Goal: Information Seeking & Learning: Check status

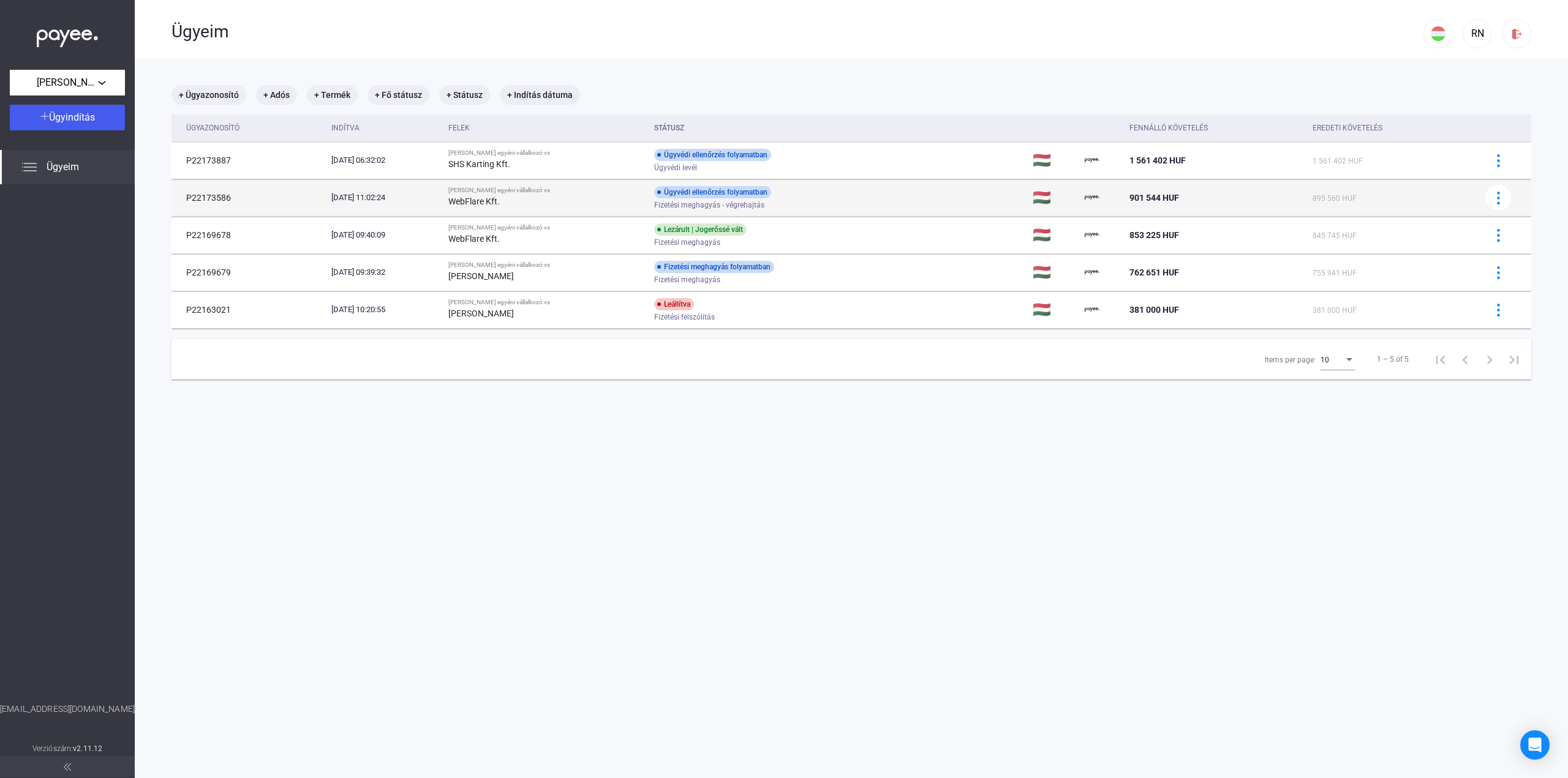
click at [814, 204] on div "Fizetési meghagyás - végrehajtás" at bounding box center [752, 205] width 196 height 9
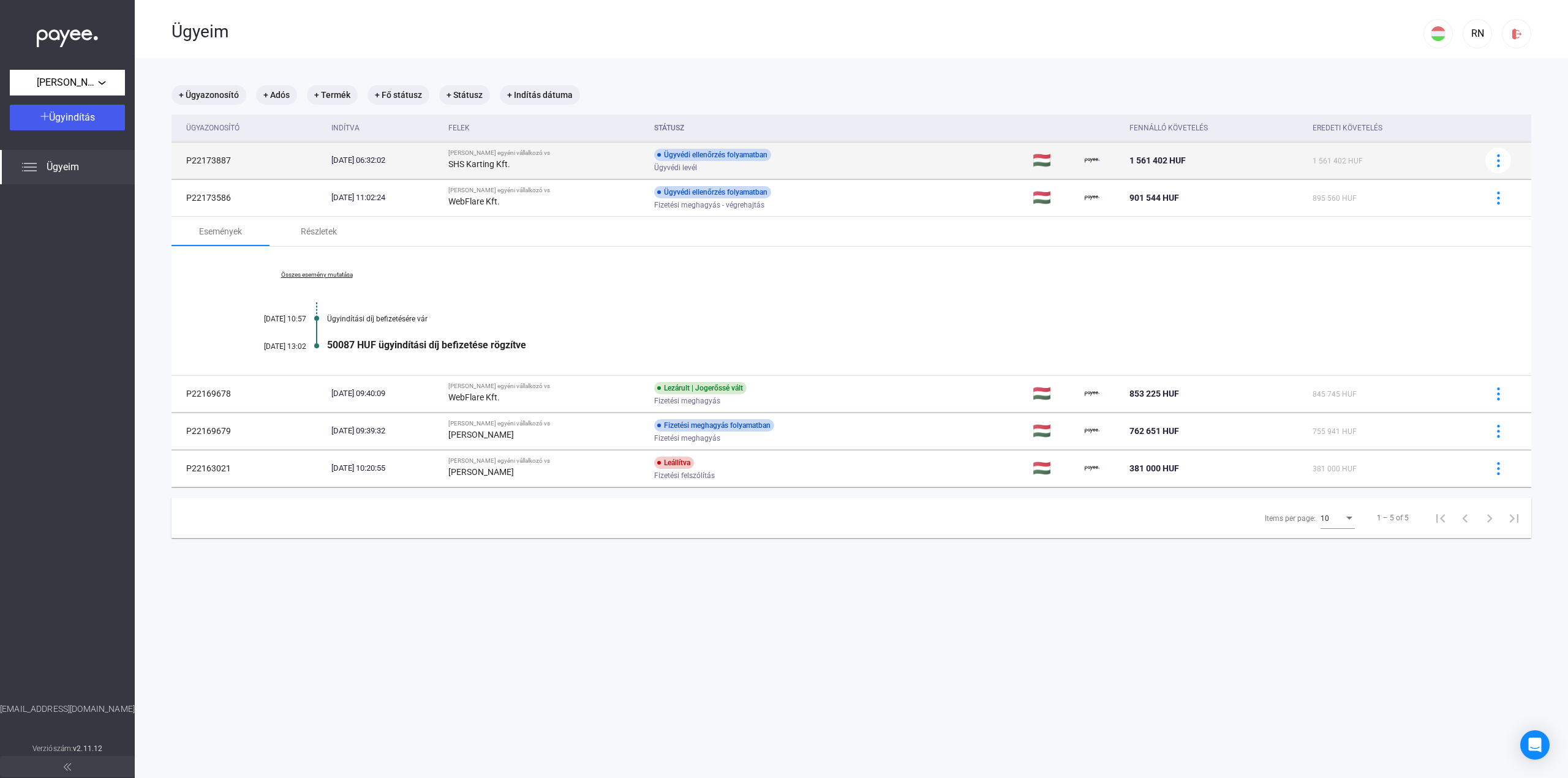
click at [812, 162] on div "Ügyvédi ellenőrzés folyamatban Ügyvédi levél" at bounding box center [752, 161] width 196 height 24
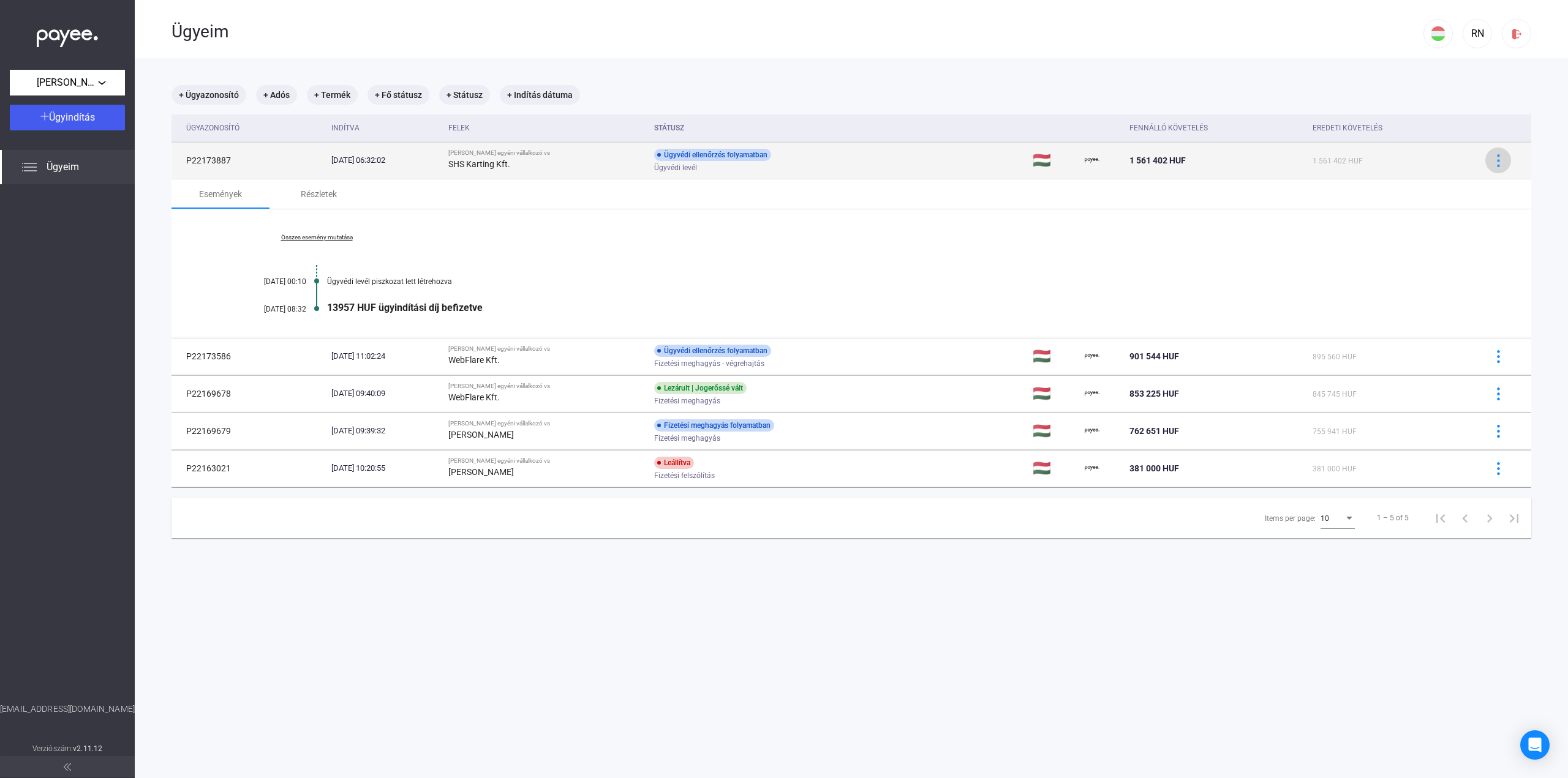
click at [1490, 170] on button at bounding box center [1497, 160] width 26 height 26
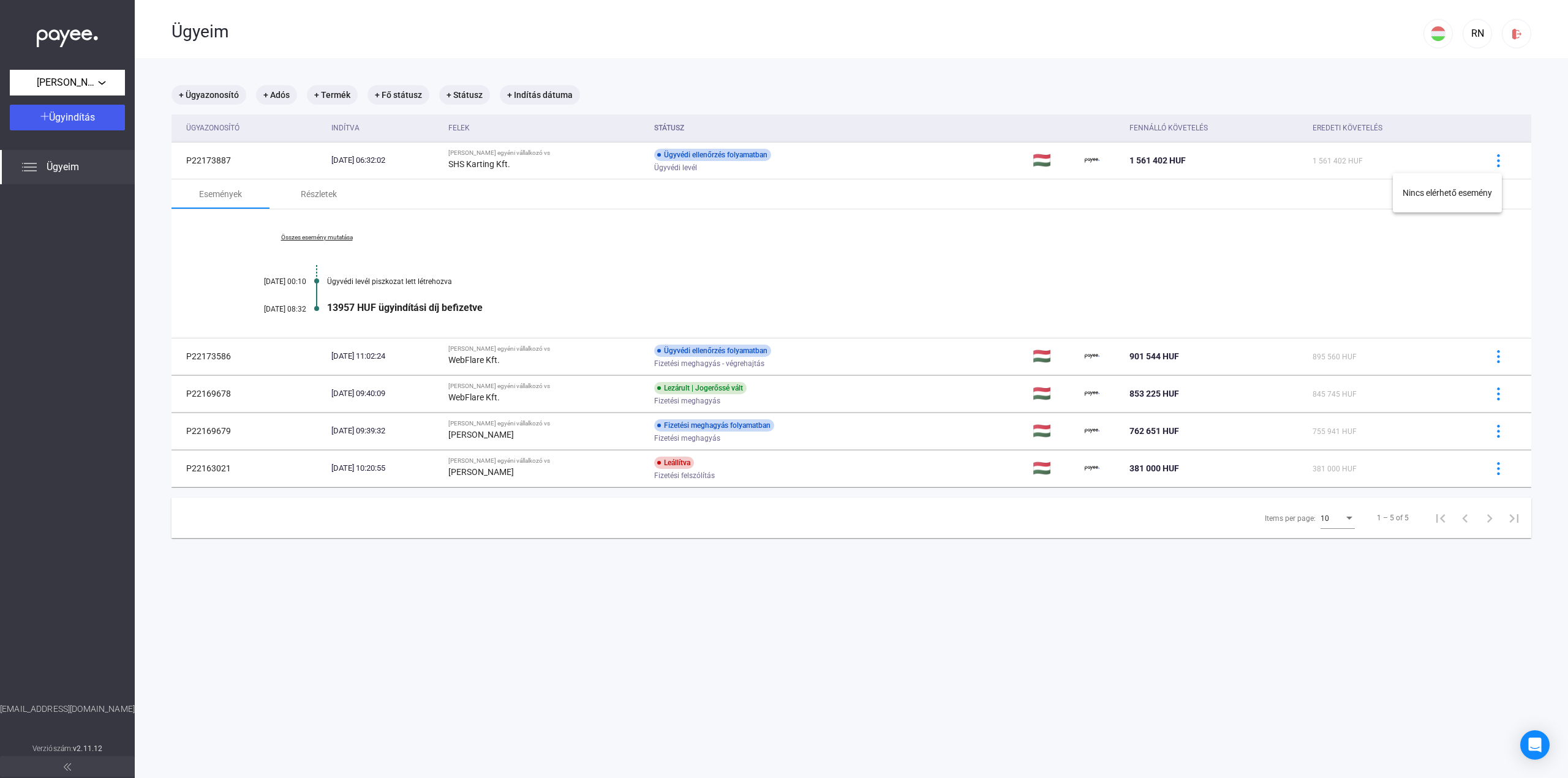
click at [1108, 240] on div at bounding box center [784, 389] width 1568 height 778
click at [65, 89] on span "[PERSON_NAME] egyéni vállalkozó" at bounding box center [67, 83] width 61 height 14
click at [65, 115] on span "Webforyou Kft." at bounding box center [48, 110] width 58 height 14
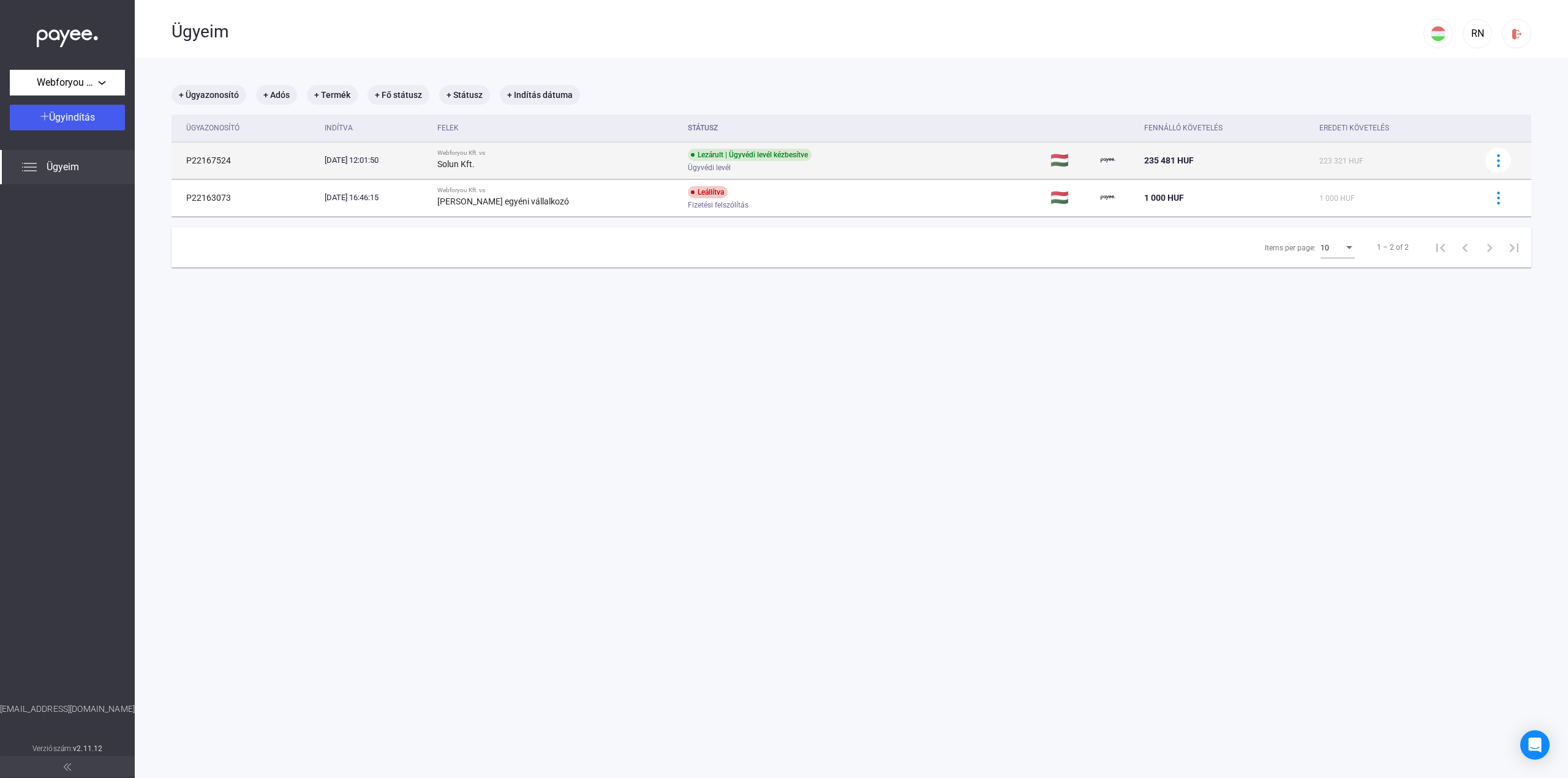
click at [852, 157] on div "Lezárult | Ügyvédi levél kézbesítve Ügyvédi levél" at bounding box center [786, 161] width 196 height 24
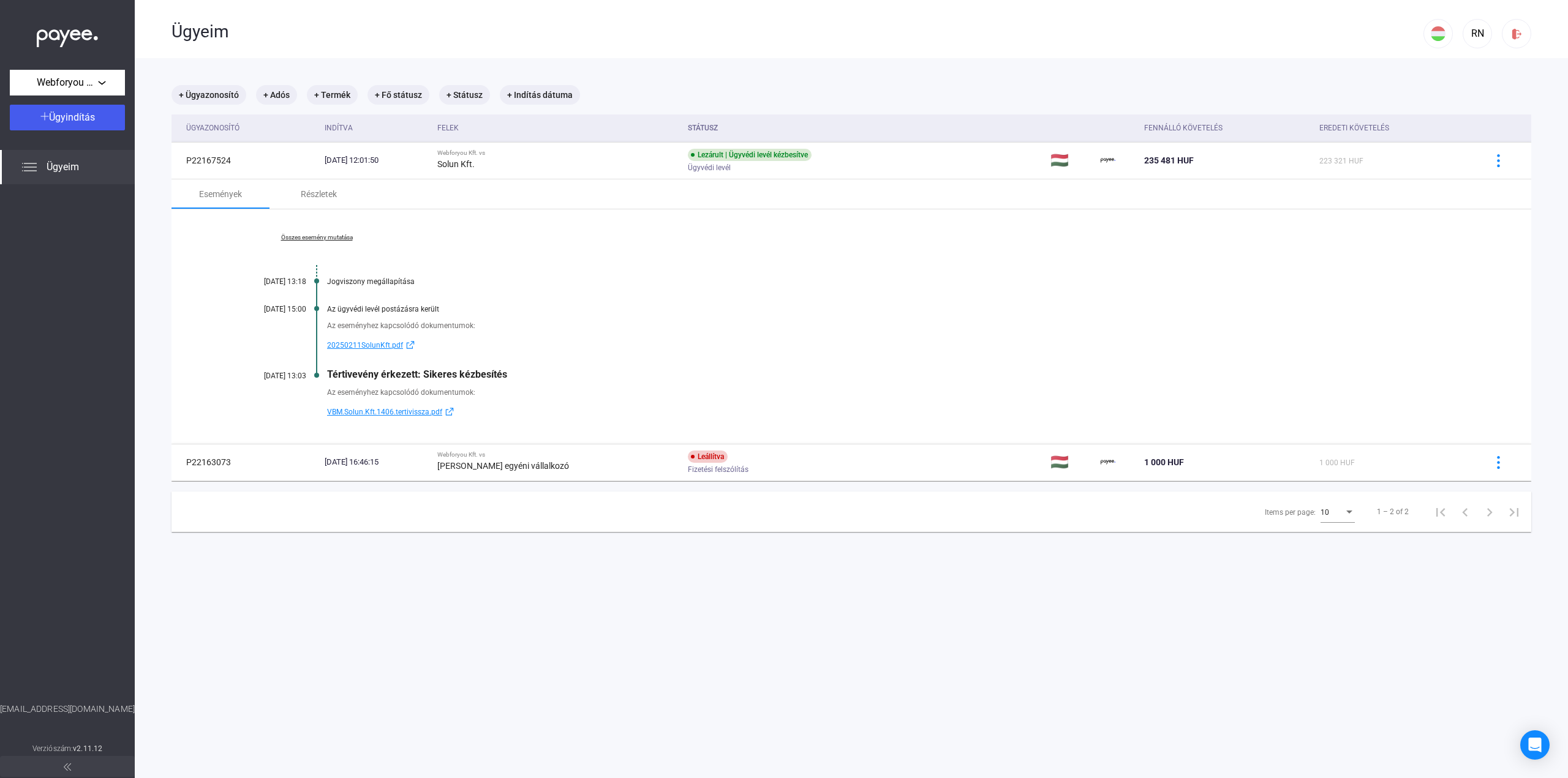
click at [380, 346] on span "20250211SolunKft.pdf" at bounding box center [365, 345] width 76 height 14
click at [314, 204] on div "Részletek" at bounding box center [318, 194] width 98 height 30
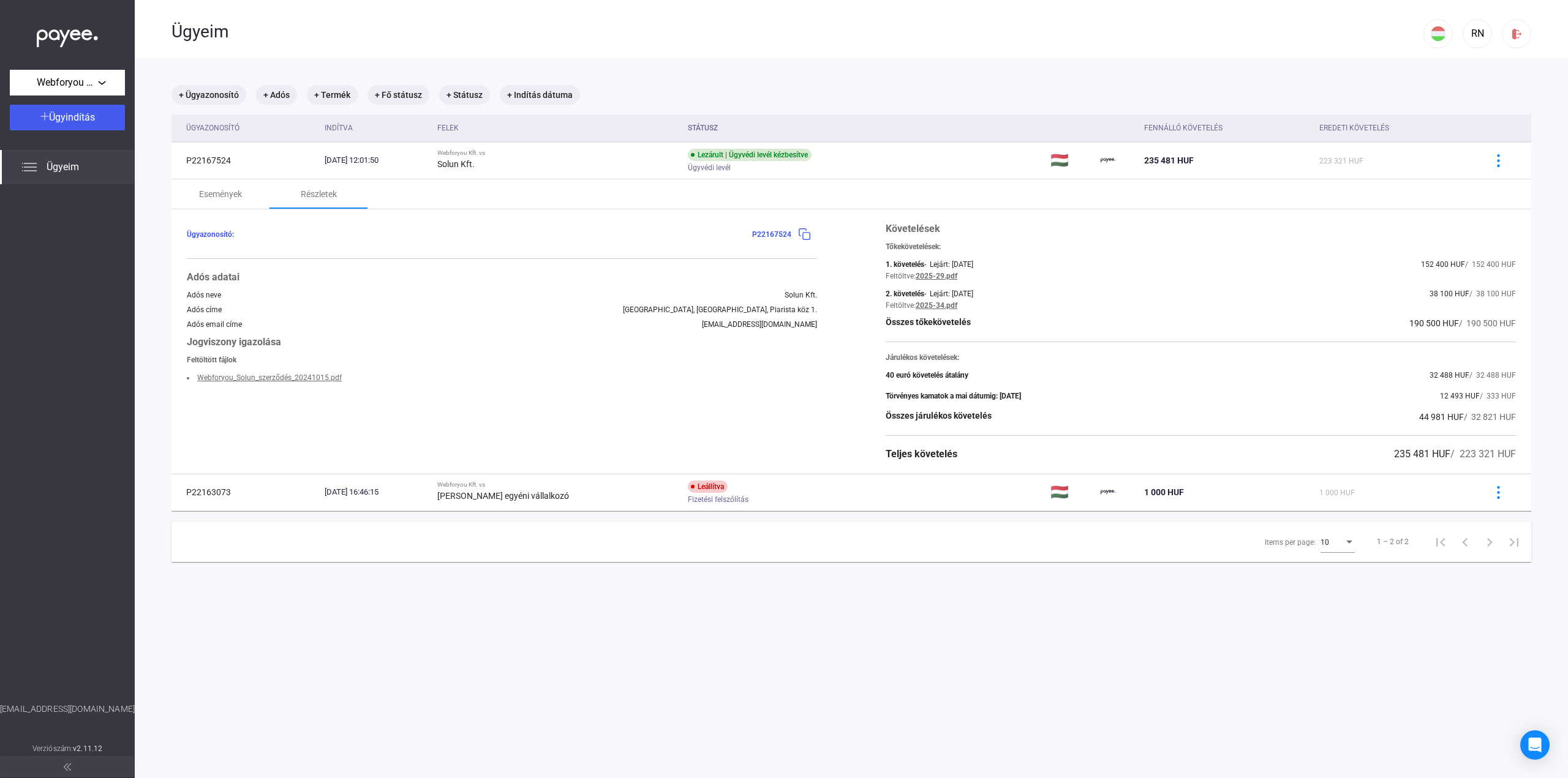
drag, startPoint x: 882, startPoint y: 359, endPoint x: 1532, endPoint y: 435, distance: 654.4
click at [1532, 435] on main "+ Ügyazonosító + Adós + Termék + Fő státusz + Státusz + Indítás dátuma Ügyazono…" at bounding box center [851, 447] width 1433 height 778
click at [1311, 393] on div "Törvényes kamatok a mai dátumig: [DATE] 12 493 HUF / 333 HUF" at bounding box center [1201, 396] width 630 height 14
click at [75, 79] on span "Webforyou Kft." at bounding box center [67, 83] width 61 height 14
click at [51, 139] on span "[PERSON_NAME] egyéni vállalkozó" at bounding box center [85, 139] width 131 height 14
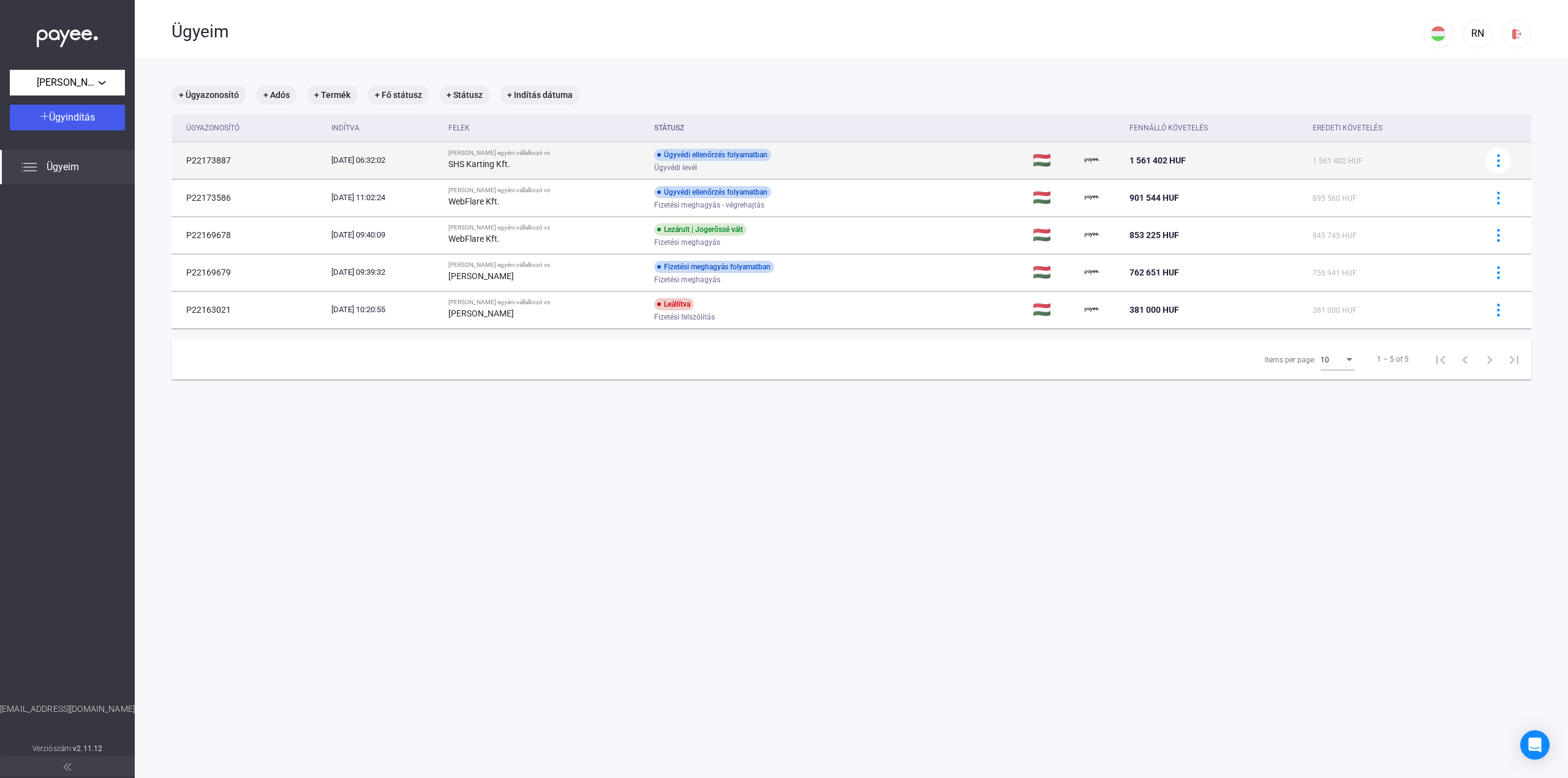
click at [842, 156] on div "Ügyvédi ellenőrzés folyamatban Ügyvédi levél" at bounding box center [752, 161] width 196 height 24
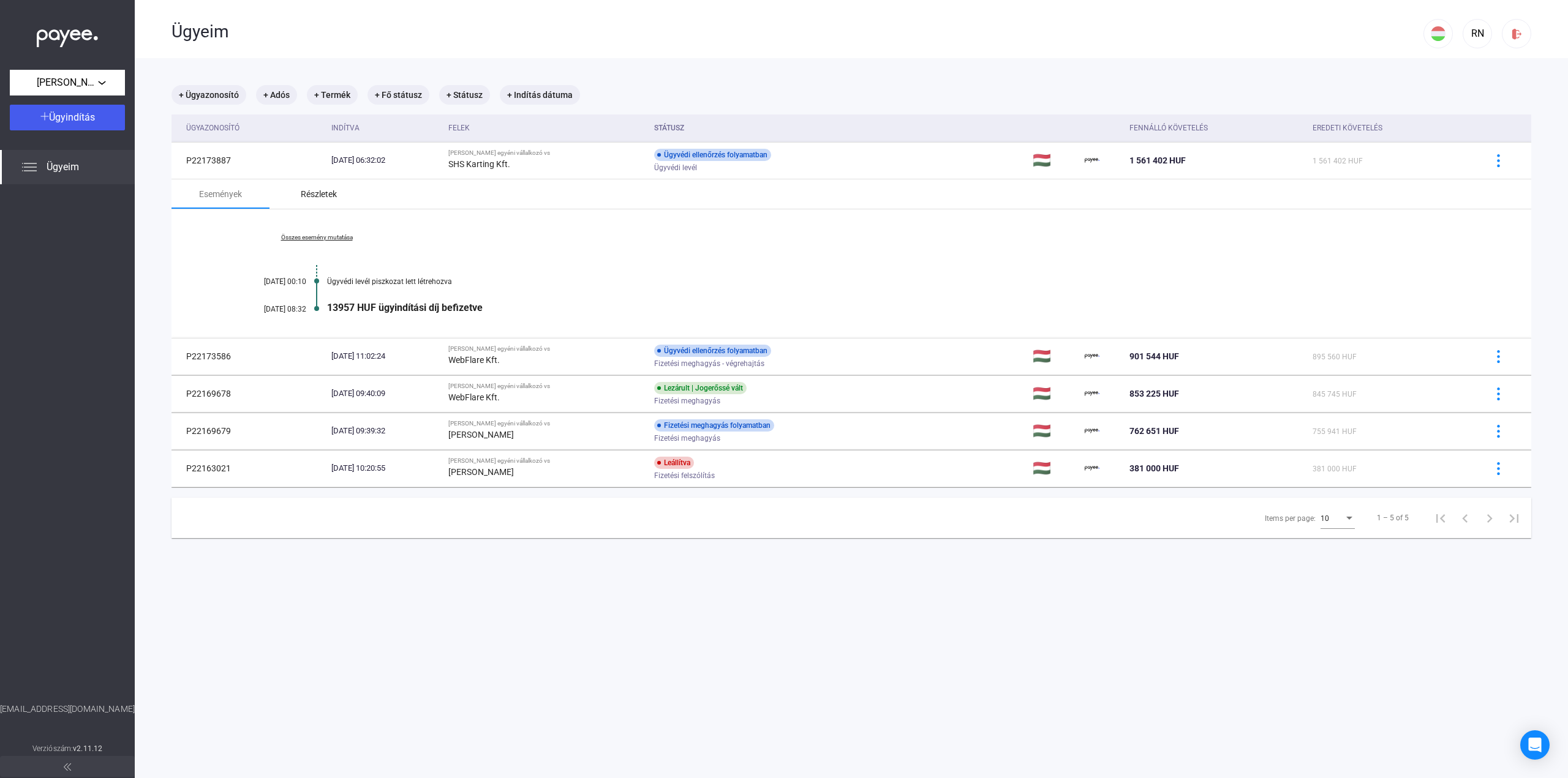
click at [327, 196] on div "Részletek" at bounding box center [318, 194] width 36 height 14
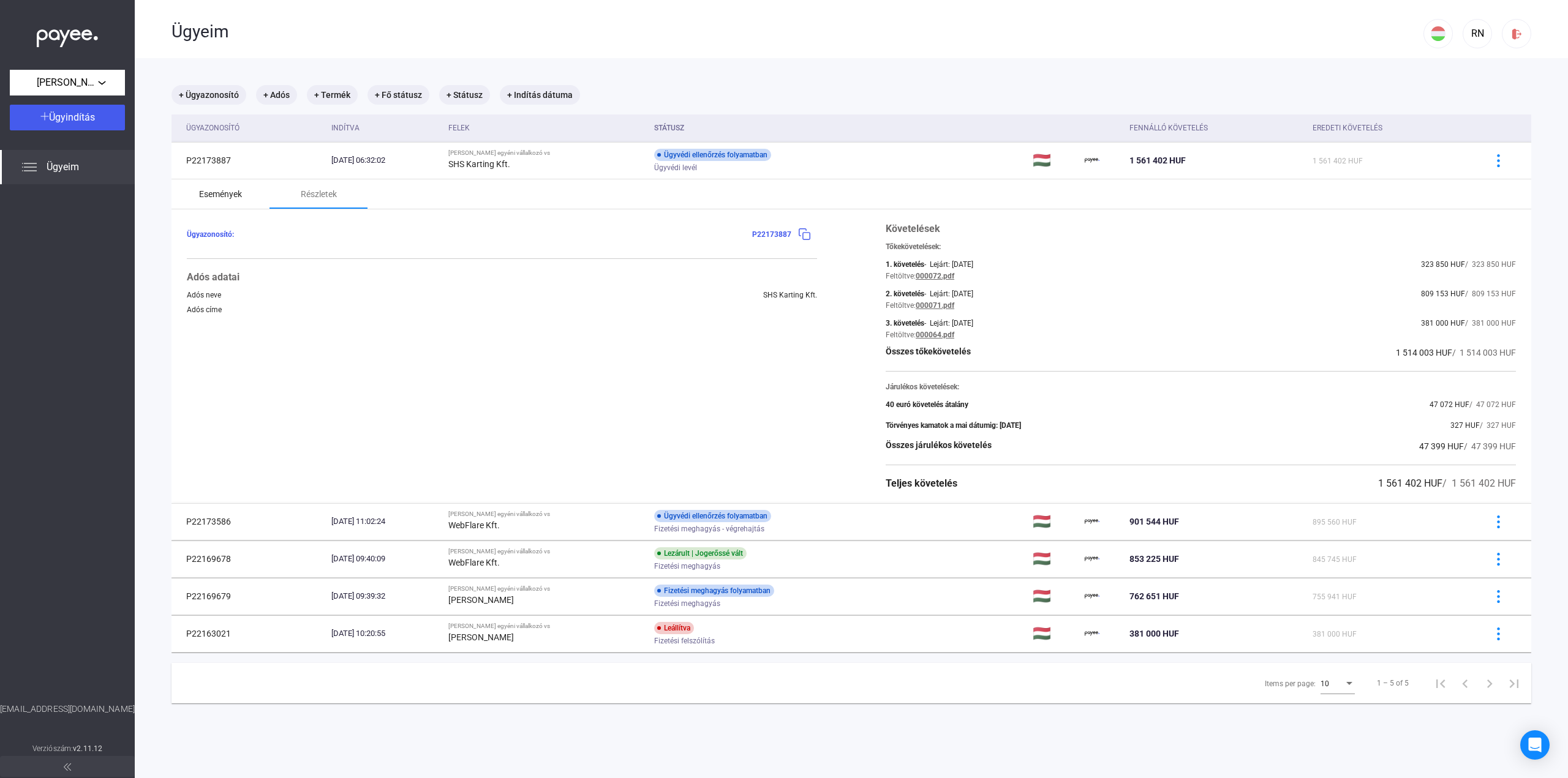
click at [236, 190] on div "Események" at bounding box center [220, 194] width 42 height 14
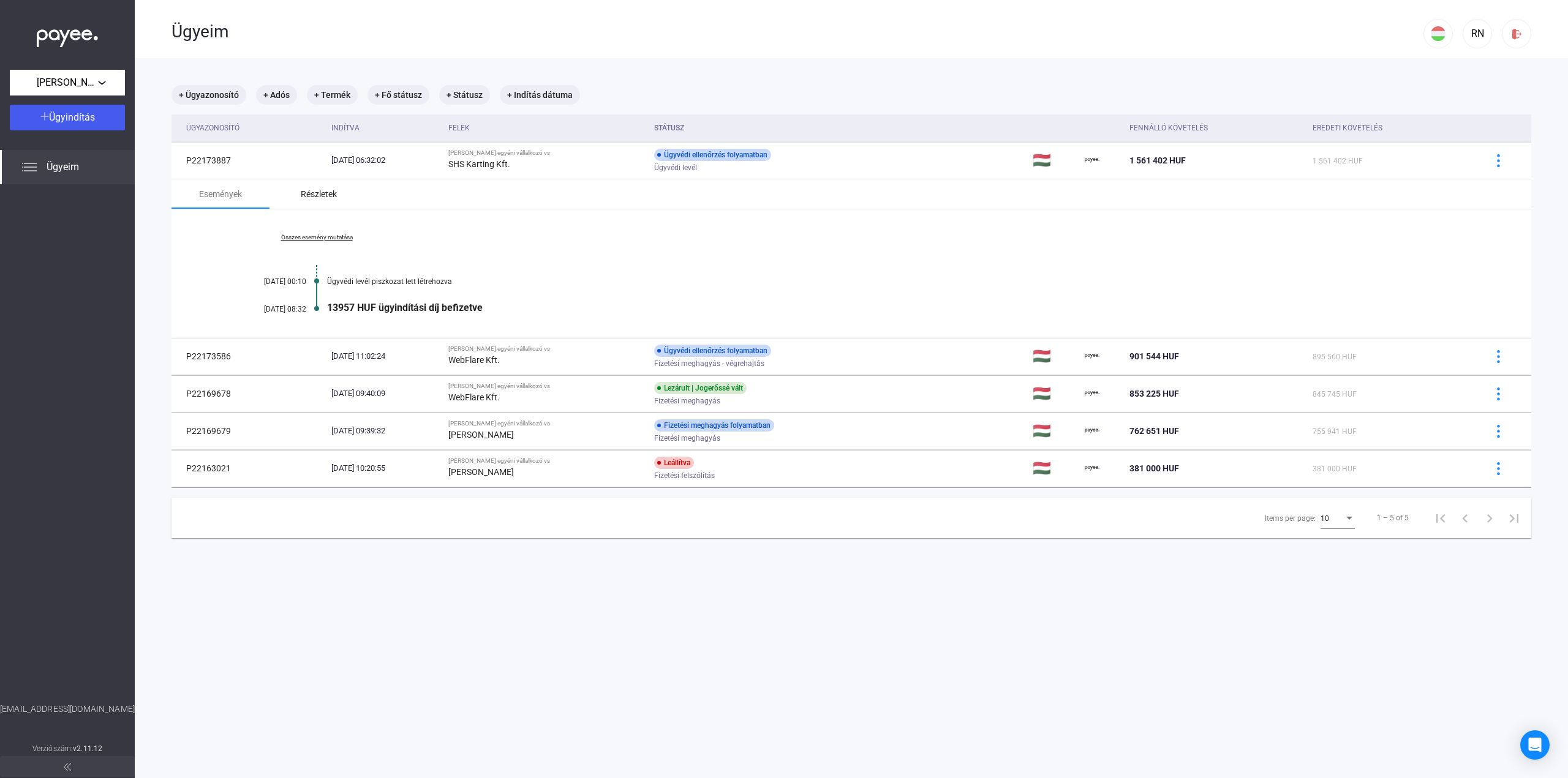
click at [325, 201] on div "Részletek" at bounding box center [318, 194] width 98 height 30
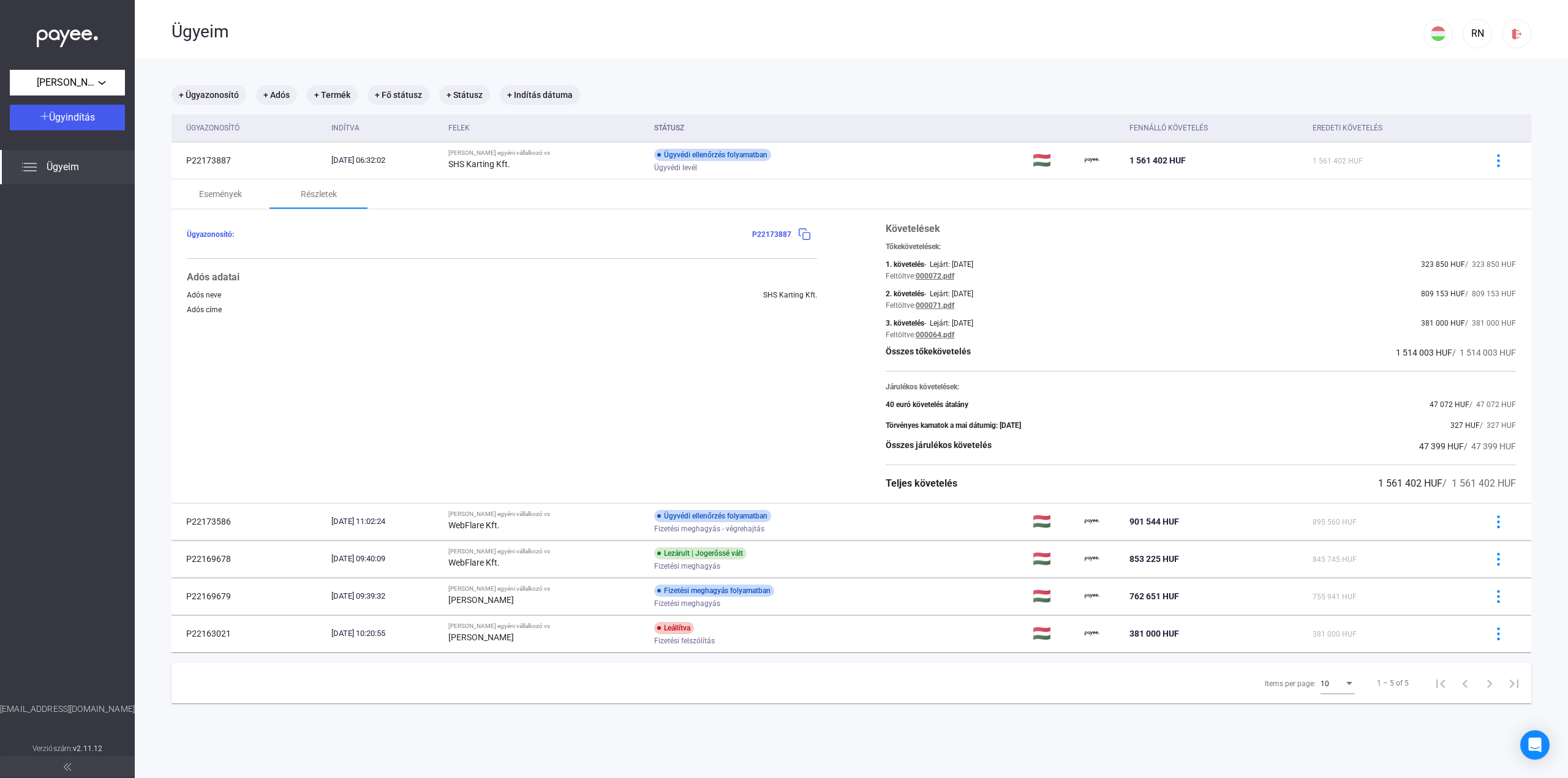
click at [1511, 358] on div "Ügyazonosító: P22173887 Adós adatai Adós neve SHS Karting Kft. Adós címe Követe…" at bounding box center [851, 356] width 1360 height 294
drag, startPoint x: 1413, startPoint y: 398, endPoint x: 1509, endPoint y: 450, distance: 109.2
click at [1509, 450] on div "Ügyazonosító: P22173887 Adós adatai Adós neve SHS Karting Kft. Adós címe Követe…" at bounding box center [851, 356] width 1360 height 294
click at [1517, 451] on div "Ügyazonosító: P22173887 Adós adatai Adós neve SHS Karting Kft. Adós címe Követe…" at bounding box center [851, 356] width 1360 height 294
click at [74, 87] on span "[PERSON_NAME] egyéni vállalkozó" at bounding box center [67, 83] width 61 height 14
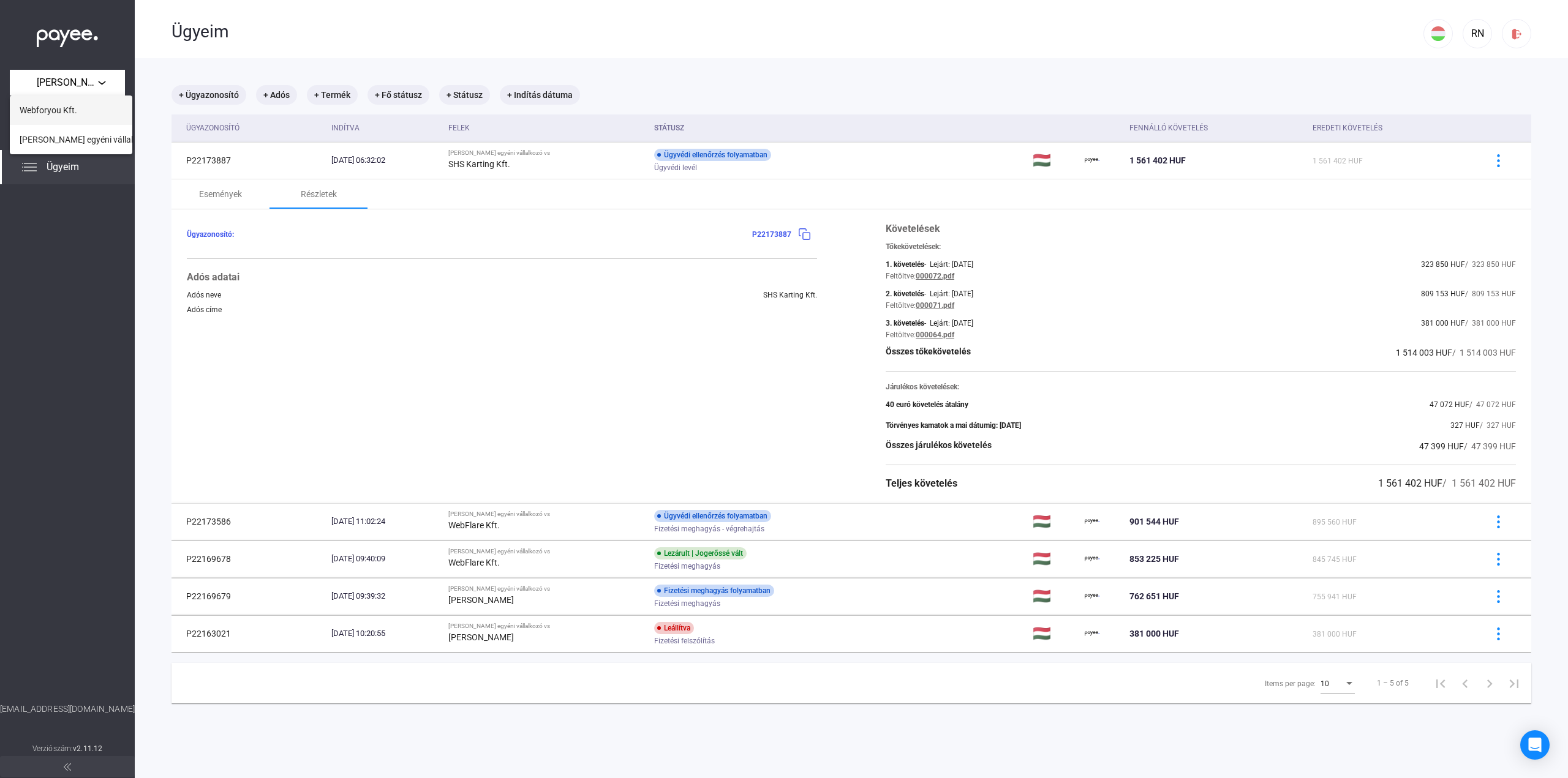
click at [79, 111] on button "Webforyou Kft." at bounding box center [71, 110] width 123 height 30
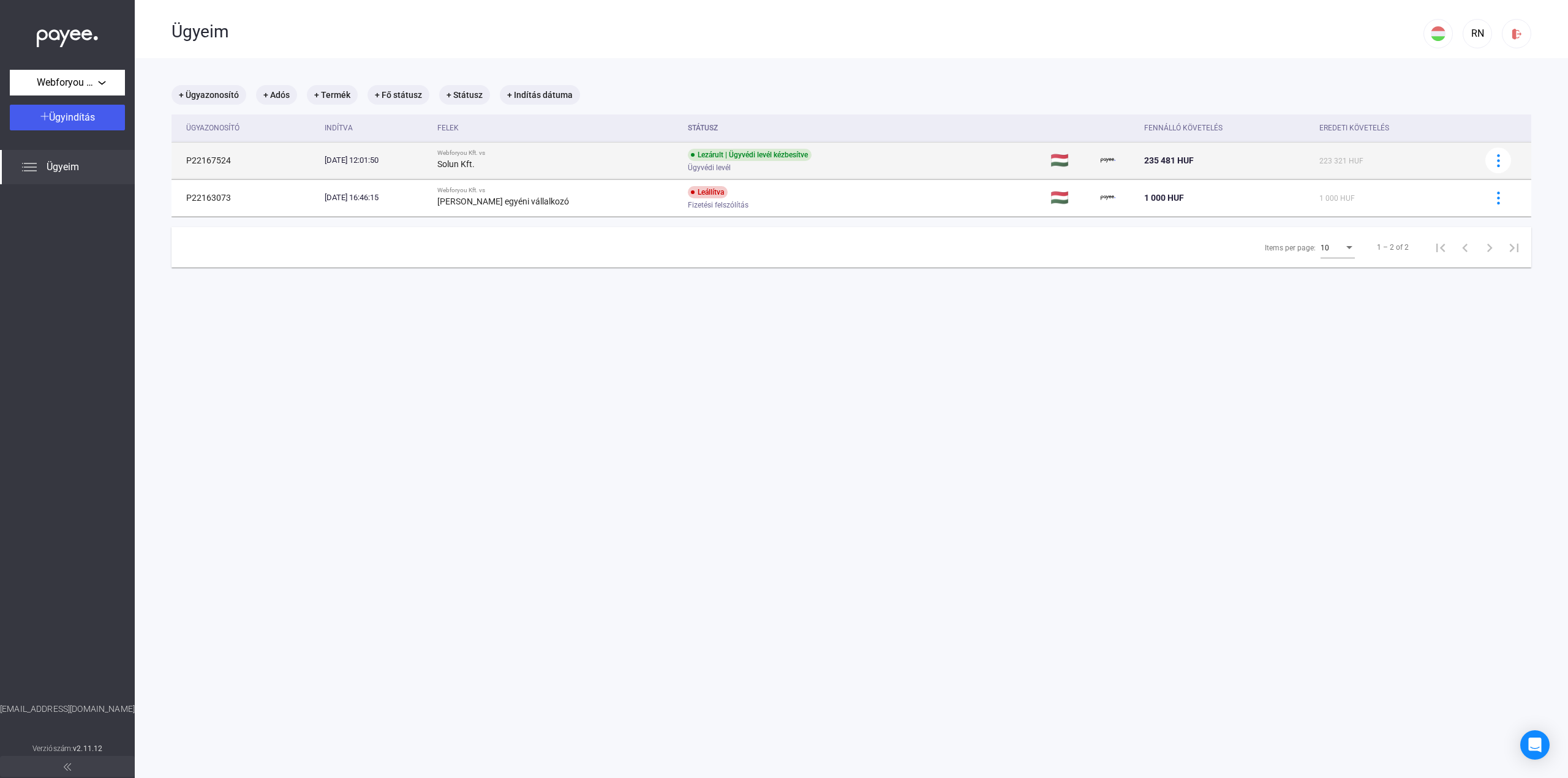
click at [419, 166] on div "[DATE] 12:01:50" at bounding box center [376, 160] width 103 height 12
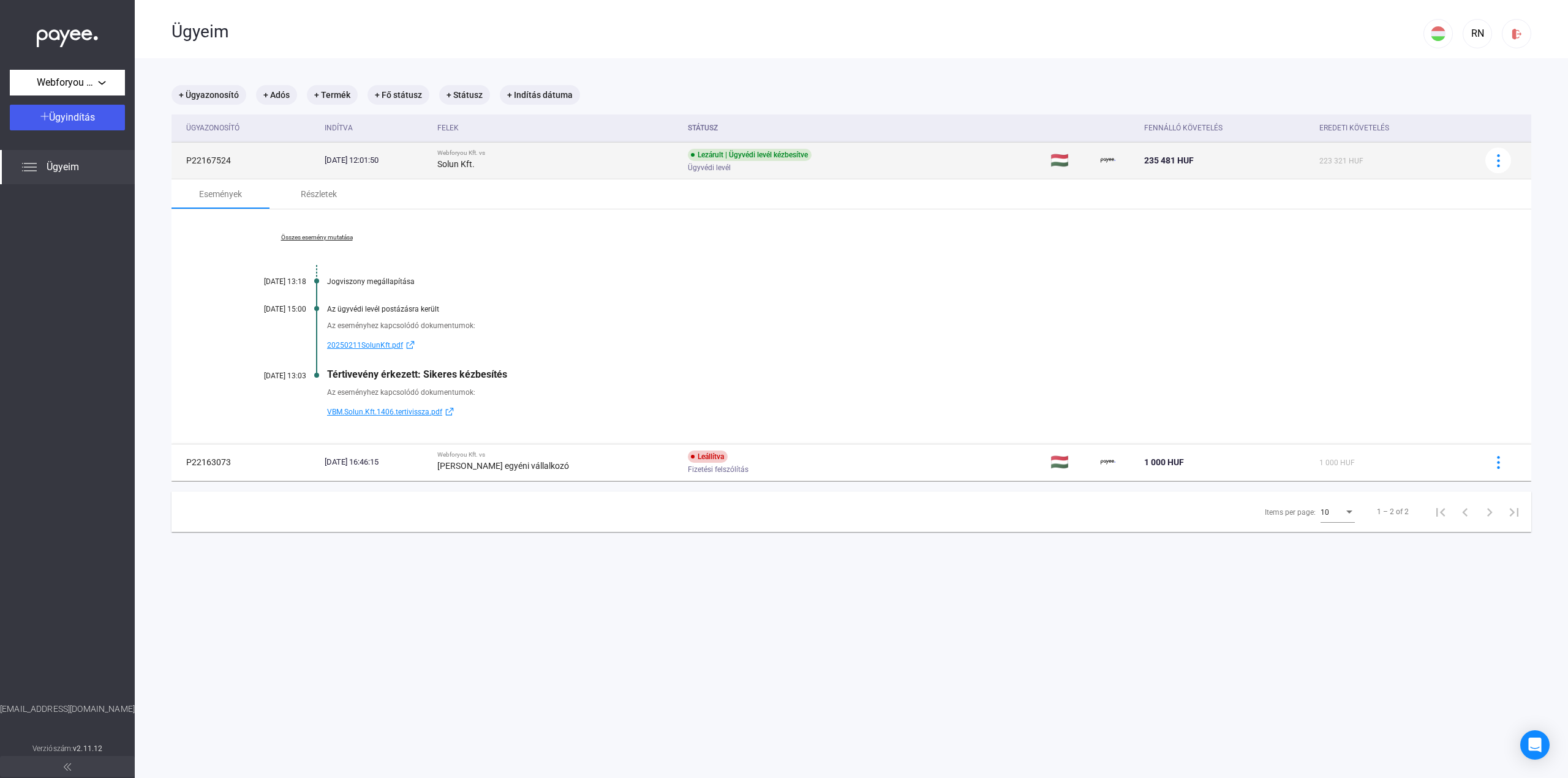
click at [419, 166] on div "[DATE] 12:01:50" at bounding box center [376, 160] width 103 height 12
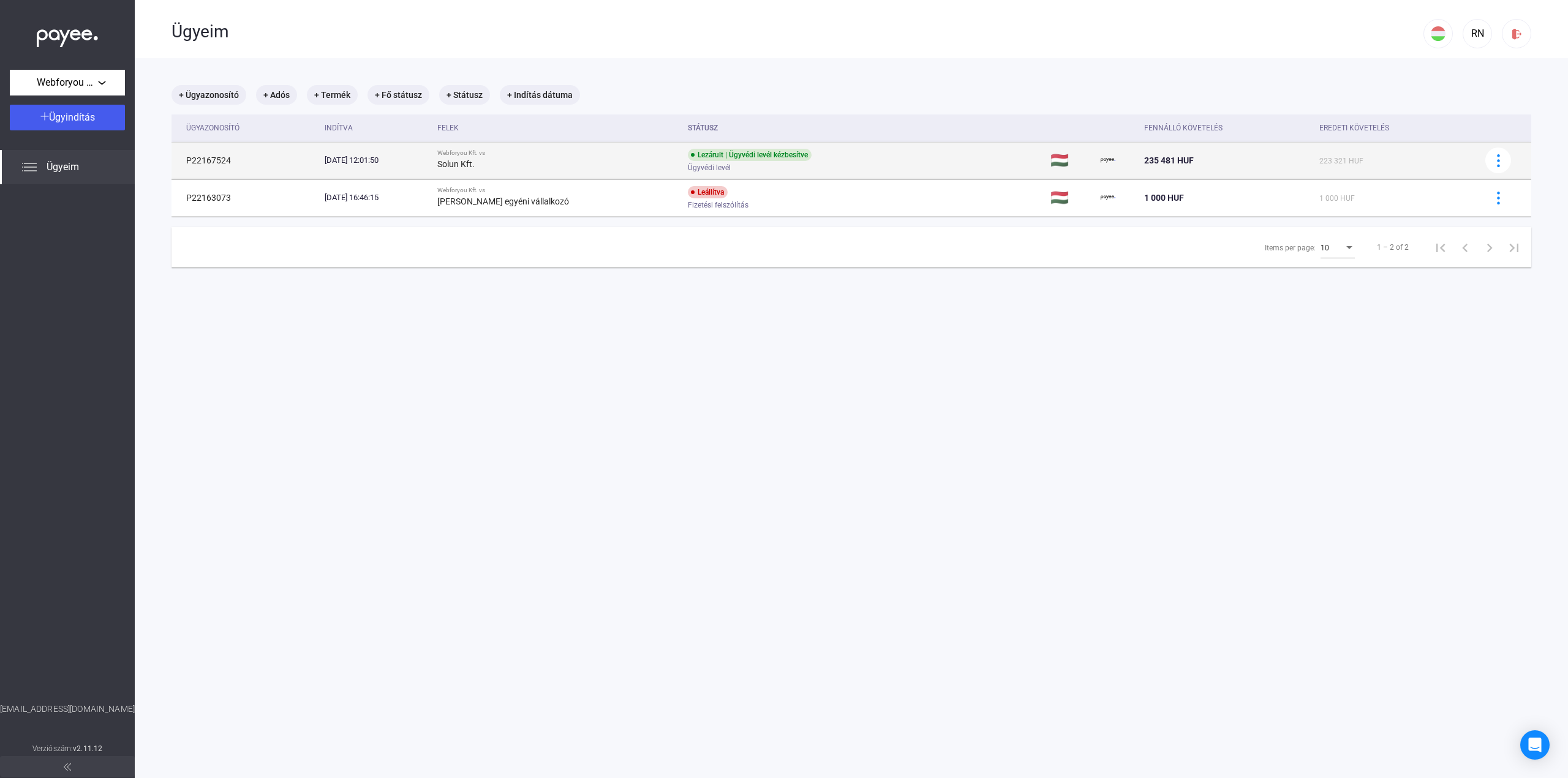
click at [963, 170] on td "Lezárult | Ügyvédi levél kézbesítve Ügyvédi levél" at bounding box center [864, 160] width 363 height 37
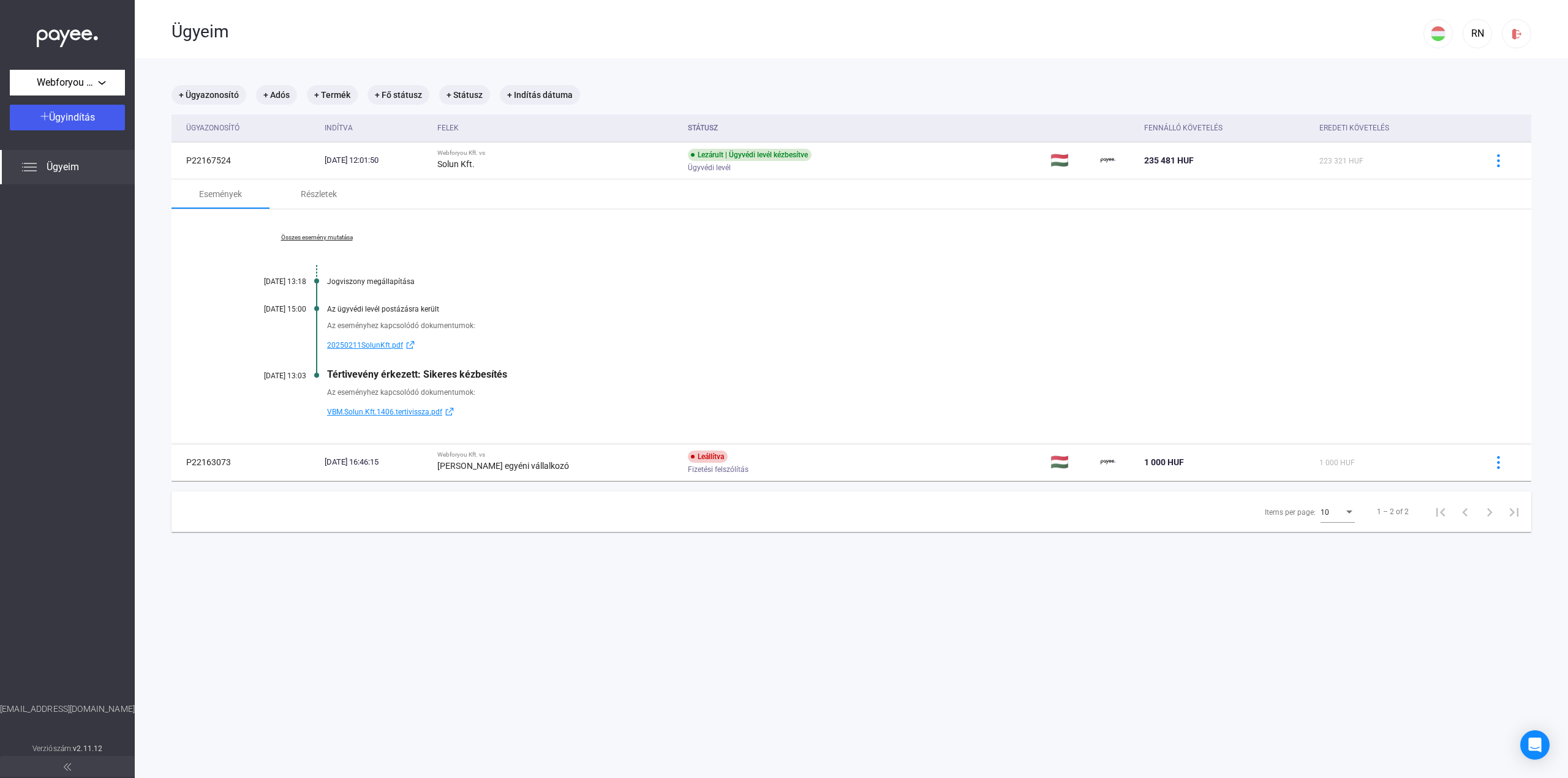
click at [323, 234] on link "Összes esemény mutatása" at bounding box center [316, 237] width 168 height 7
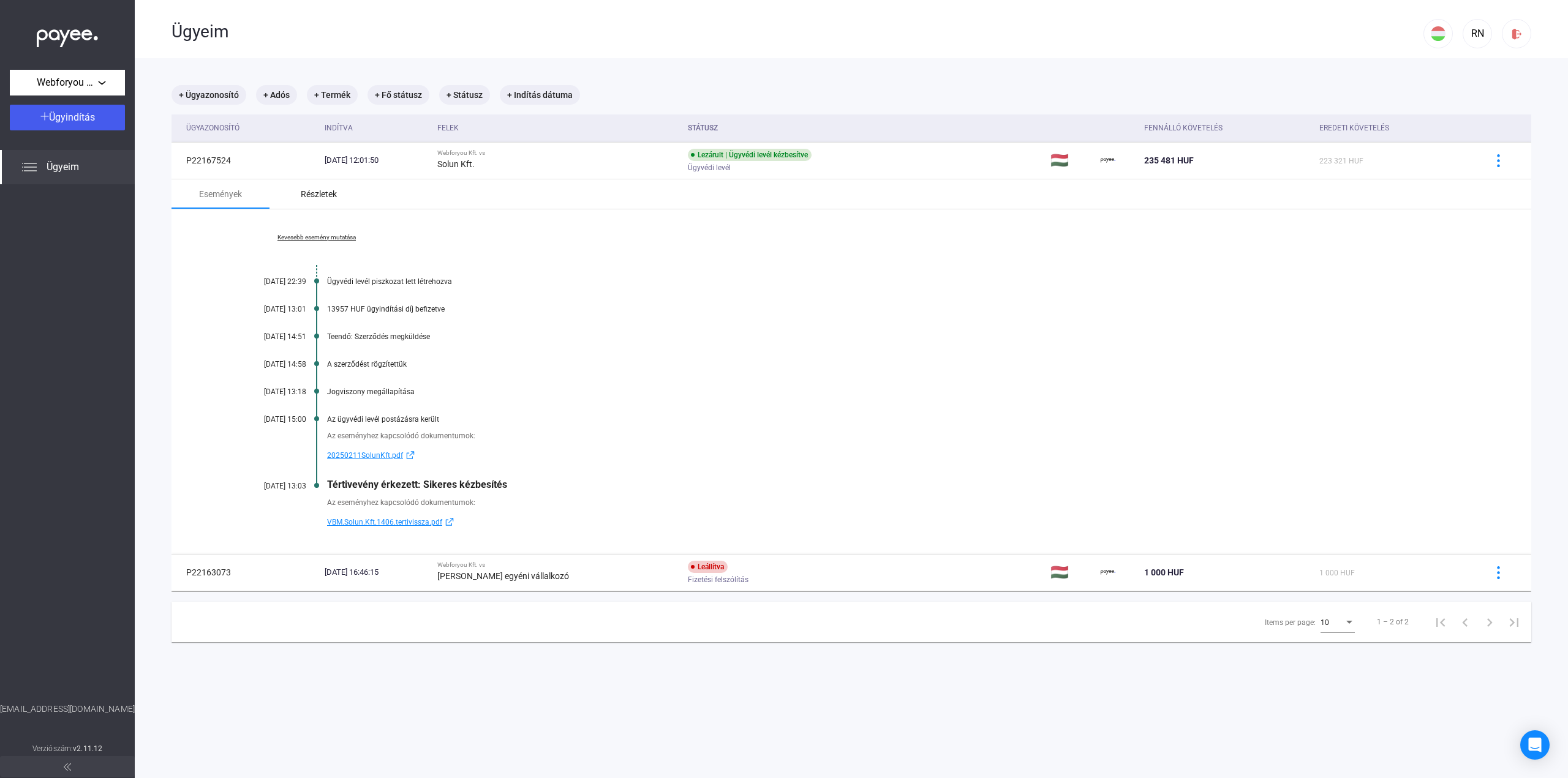
click at [317, 184] on div "Részletek" at bounding box center [318, 194] width 98 height 30
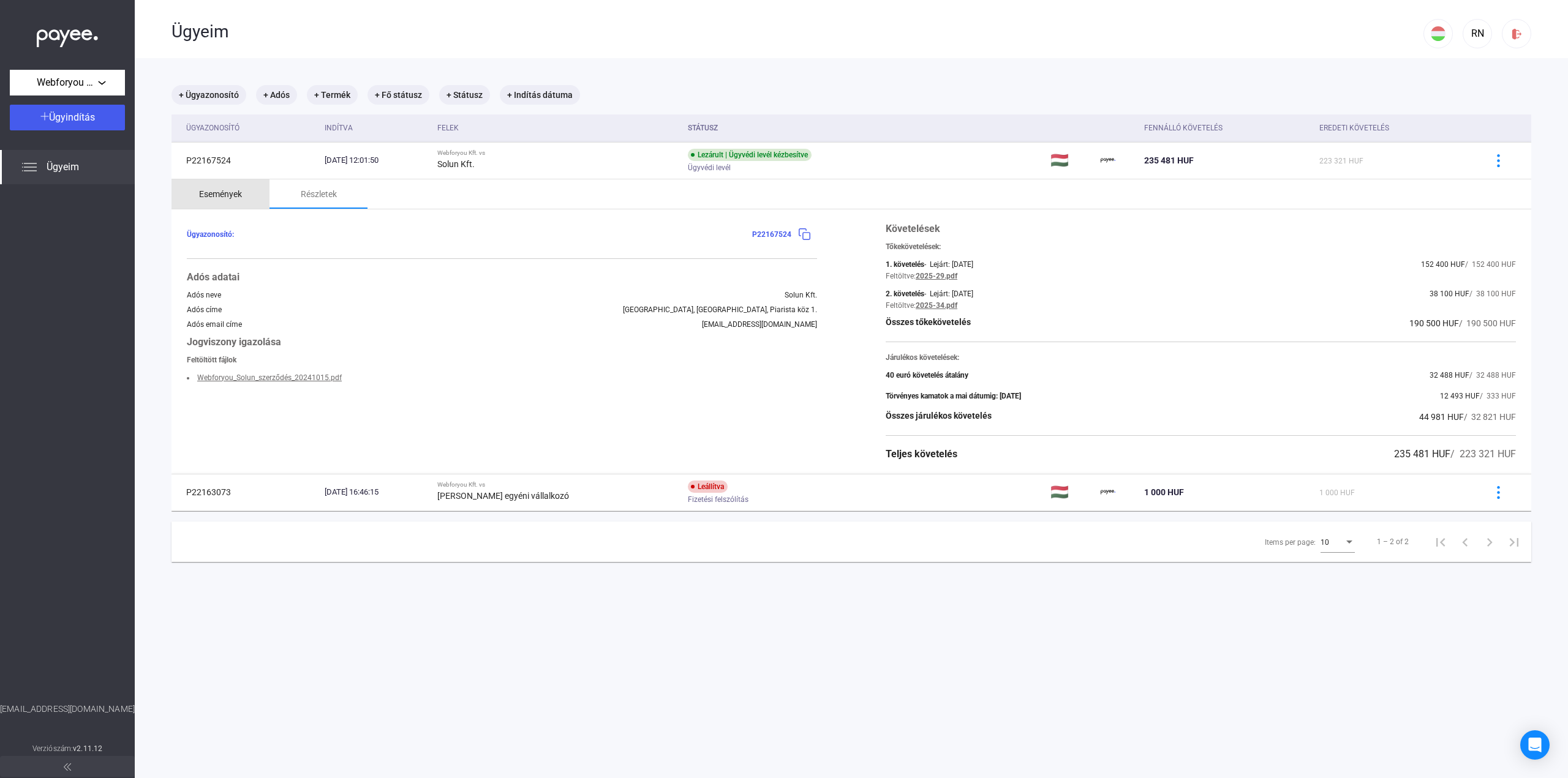
click at [243, 197] on div "Események" at bounding box center [220, 194] width 98 height 30
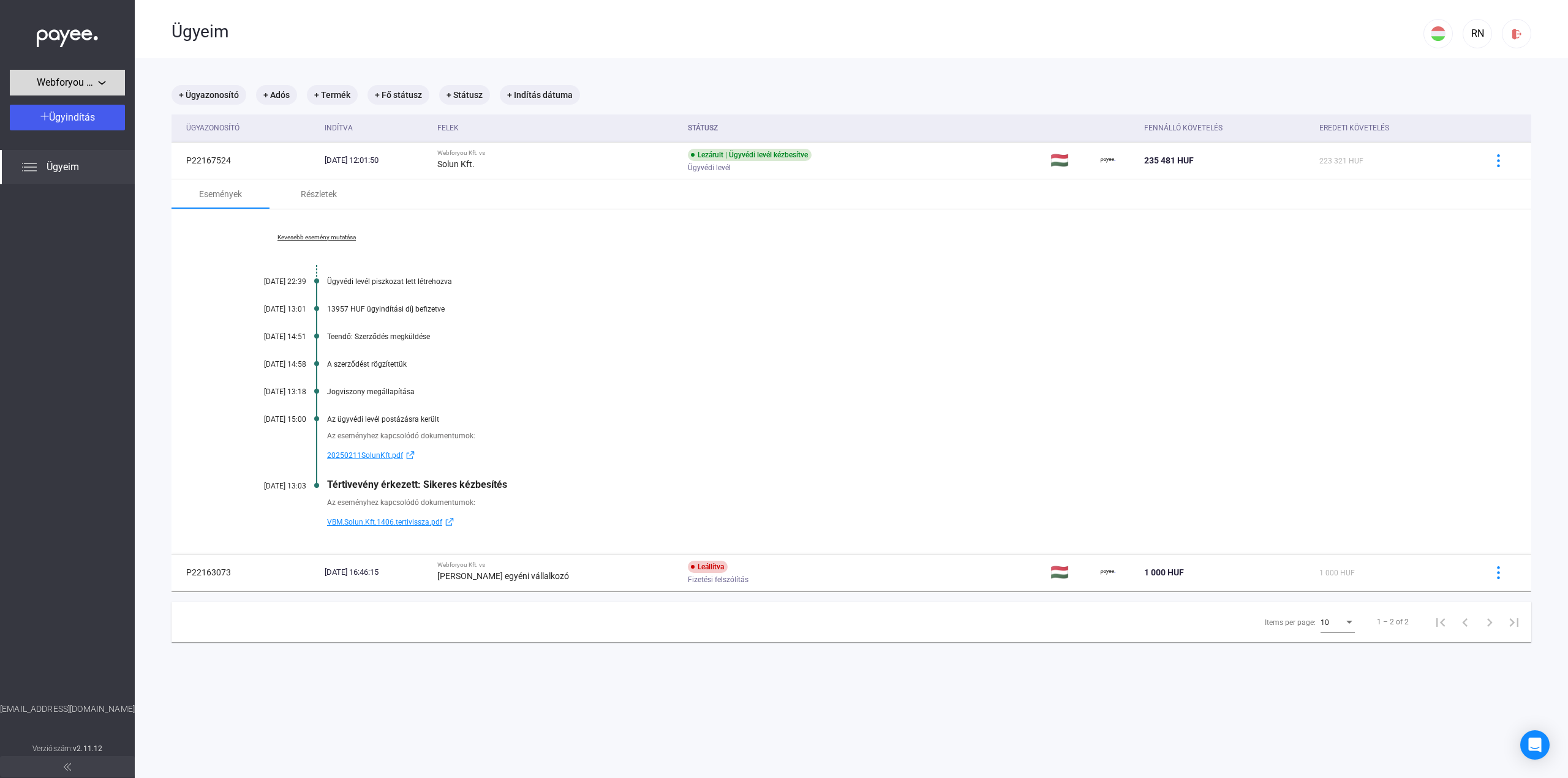
click at [56, 83] on span "Webforyou Kft." at bounding box center [67, 83] width 61 height 14
click at [63, 139] on span "[PERSON_NAME] egyéni vállalkozó" at bounding box center [85, 139] width 131 height 14
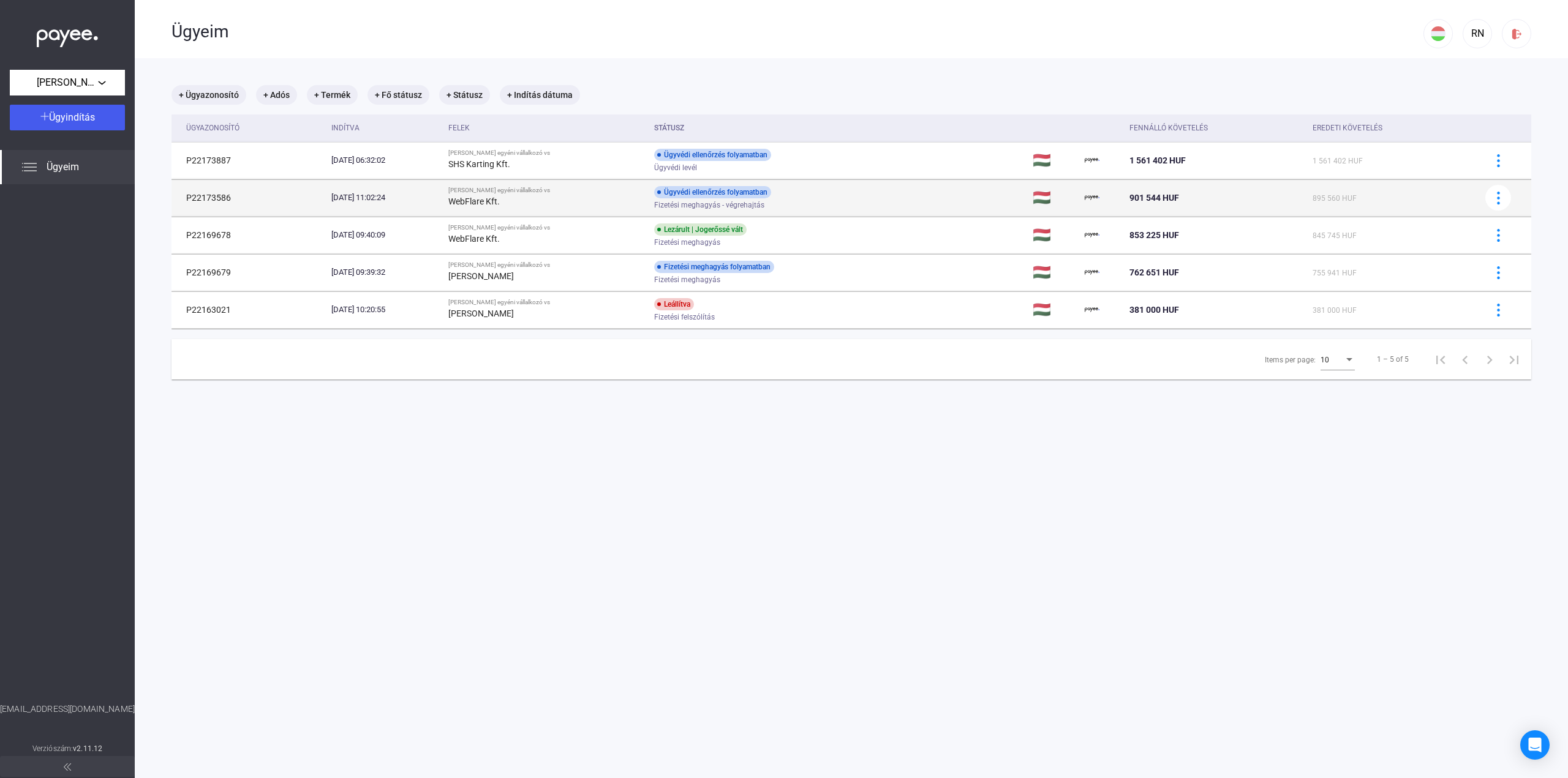
click at [821, 193] on div "Ügyvédi ellenőrzés folyamatban Fizetési meghagyás - végrehajtás" at bounding box center [752, 198] width 196 height 24
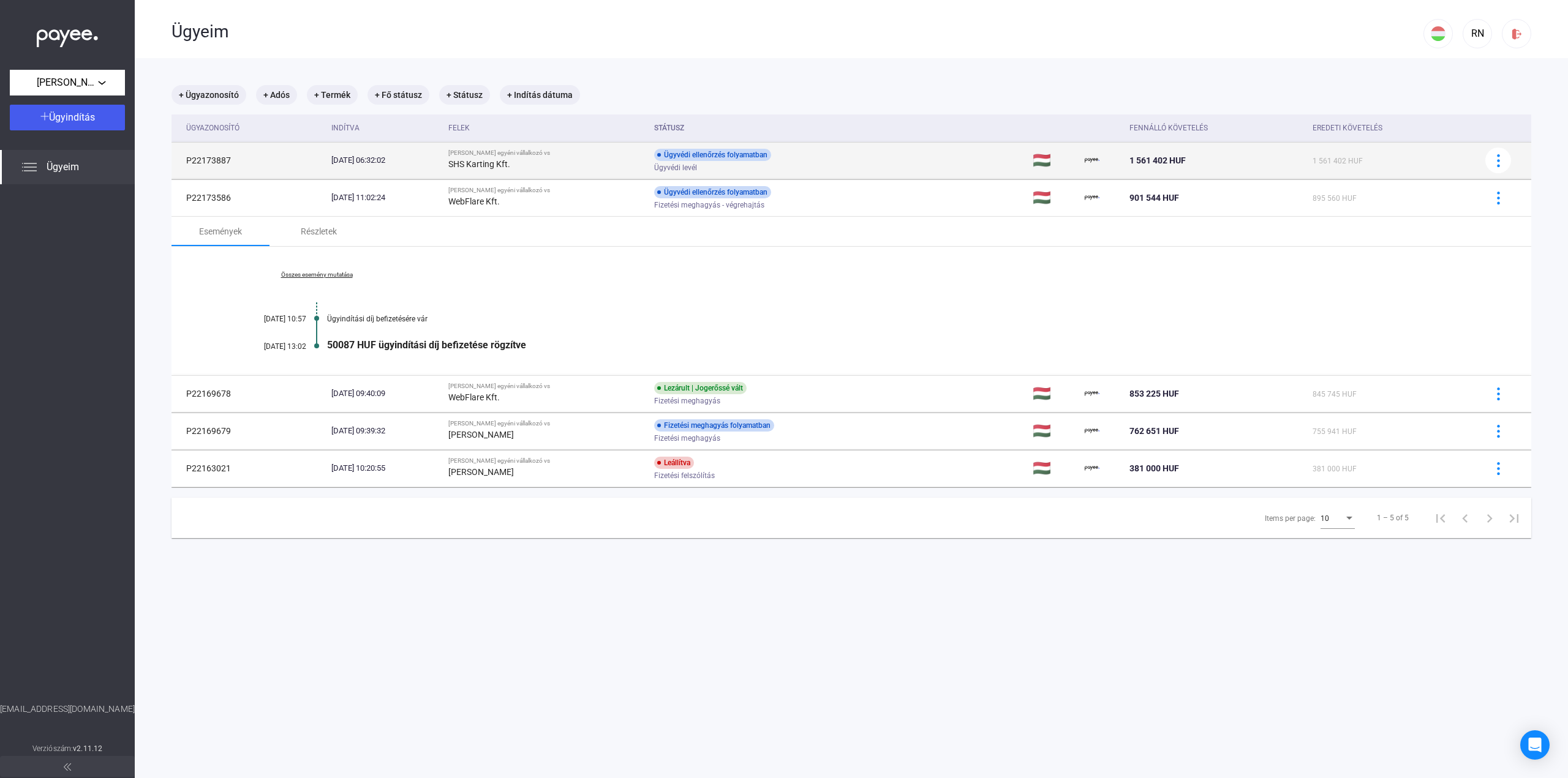
click at [822, 154] on div "Ügyvédi ellenőrzés folyamatban Ügyvédi levél" at bounding box center [752, 161] width 196 height 24
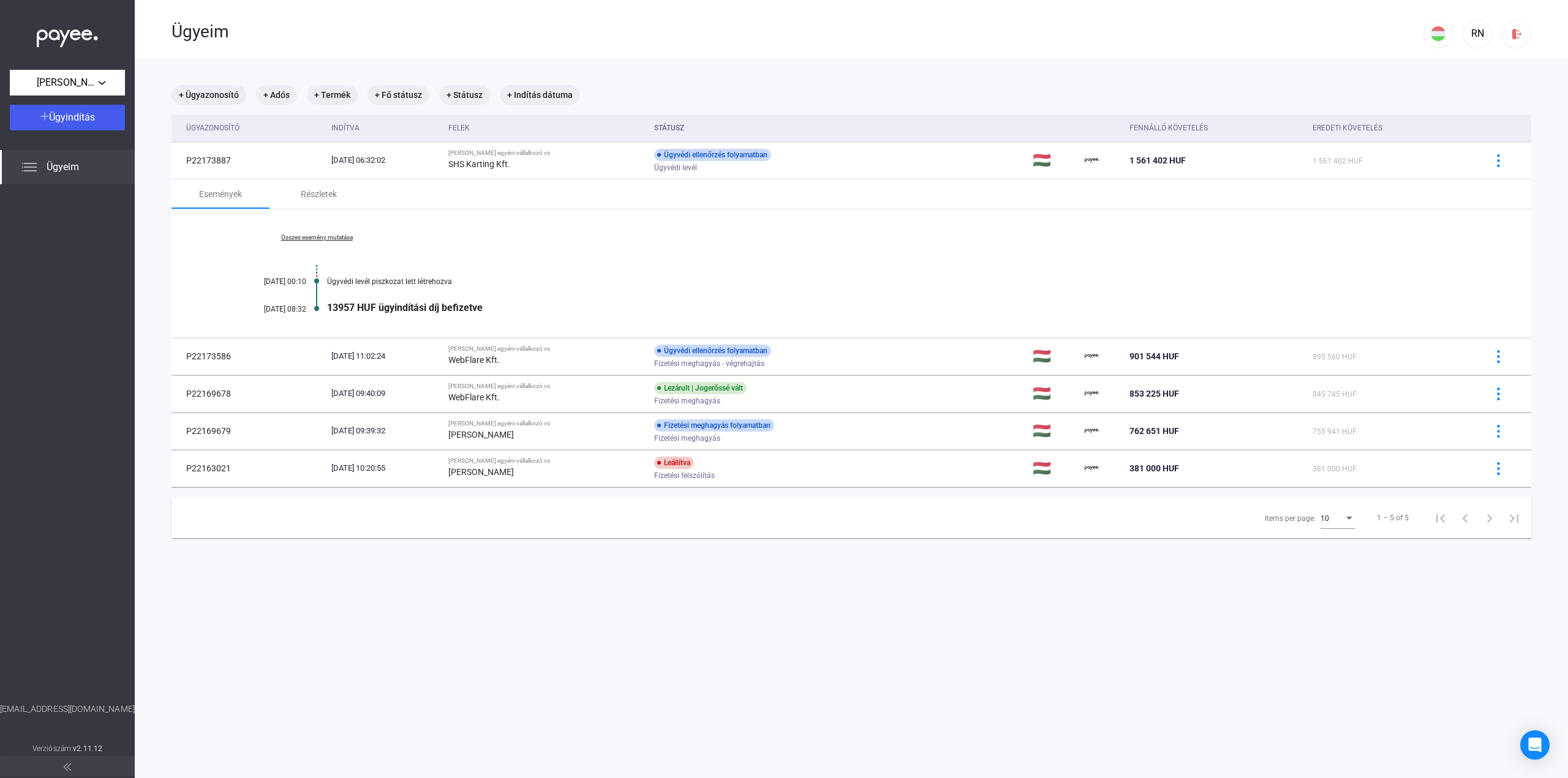
drag, startPoint x: 515, startPoint y: 312, endPoint x: 649, endPoint y: 302, distance: 134.4
click at [583, 307] on div "13957 HUF ügyindítási díj befizetve" at bounding box center [898, 308] width 1142 height 12
click at [649, 302] on div "13957 HUF ügyindítási díj befizetve" at bounding box center [898, 308] width 1142 height 12
click at [302, 203] on div "Részletek" at bounding box center [318, 194] width 98 height 30
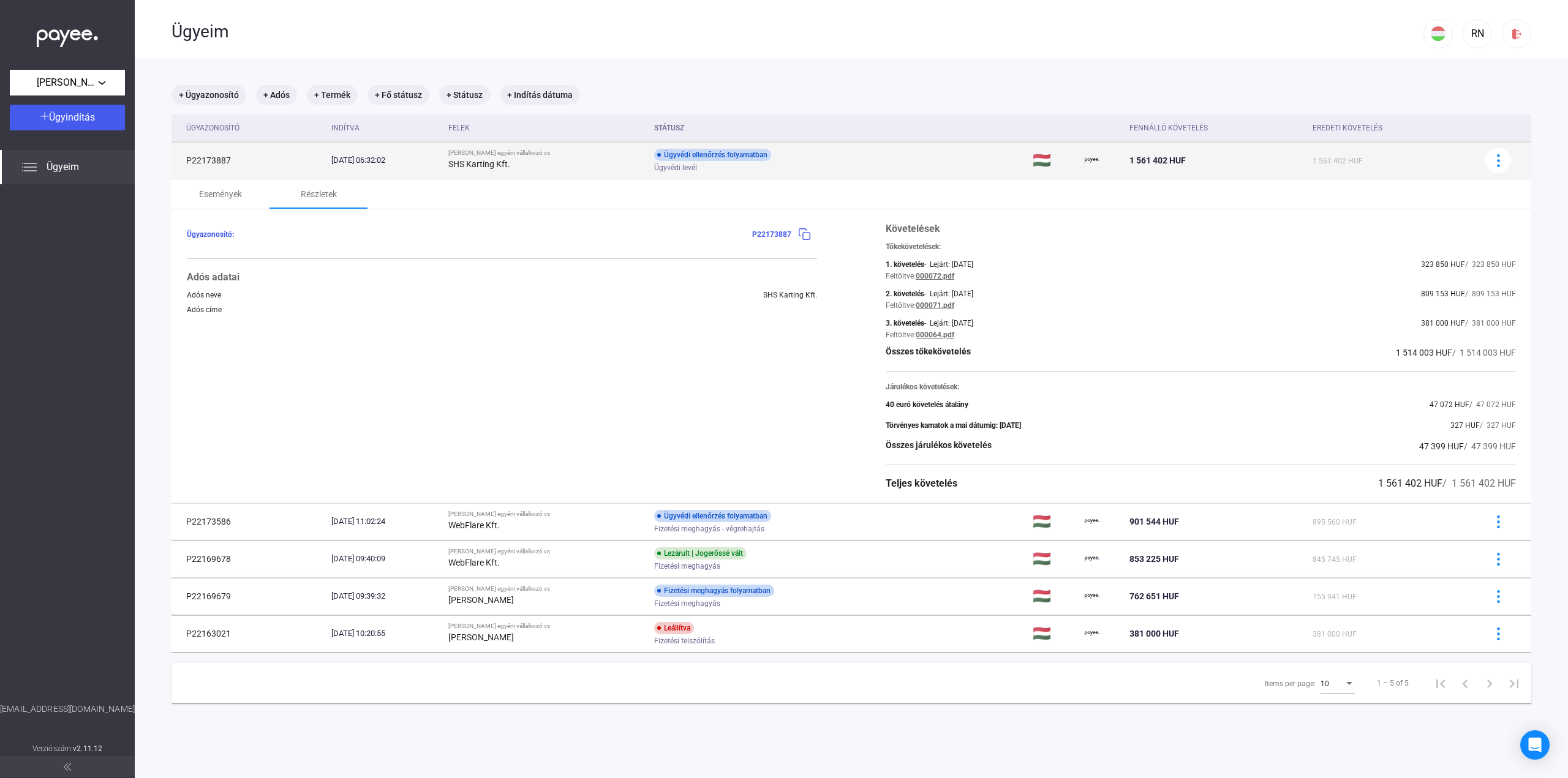
drag, startPoint x: 717, startPoint y: 173, endPoint x: 781, endPoint y: 167, distance: 64.3
click at [781, 167] on td "Ügyvédi ellenőrzés folyamatban Ügyvédi levél" at bounding box center [839, 160] width 378 height 37
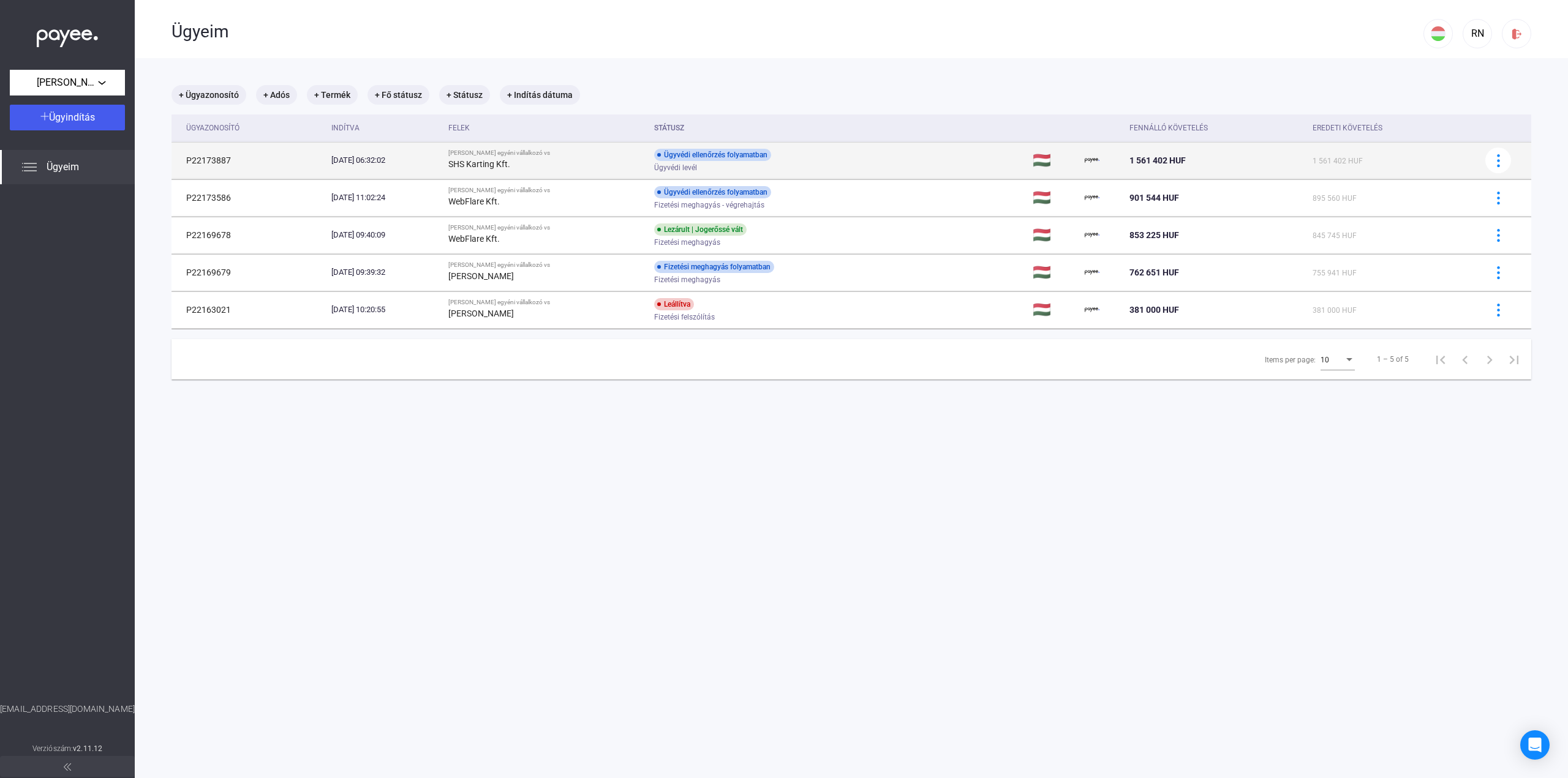
click at [964, 159] on td "Ügyvédi ellenőrzés folyamatban Ügyvédi levél" at bounding box center [839, 160] width 378 height 37
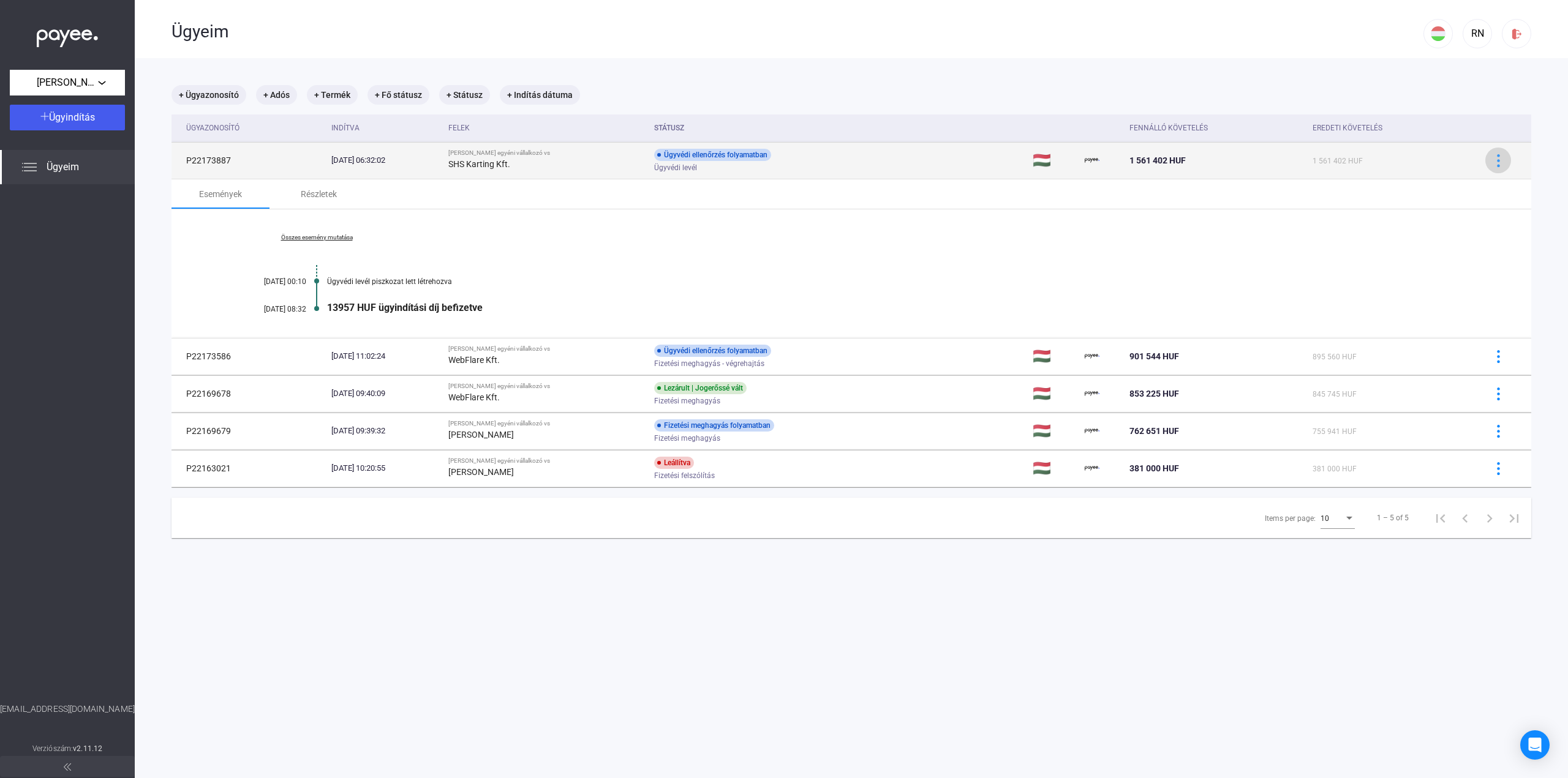
click at [1495, 159] on div at bounding box center [1497, 161] width 18 height 13
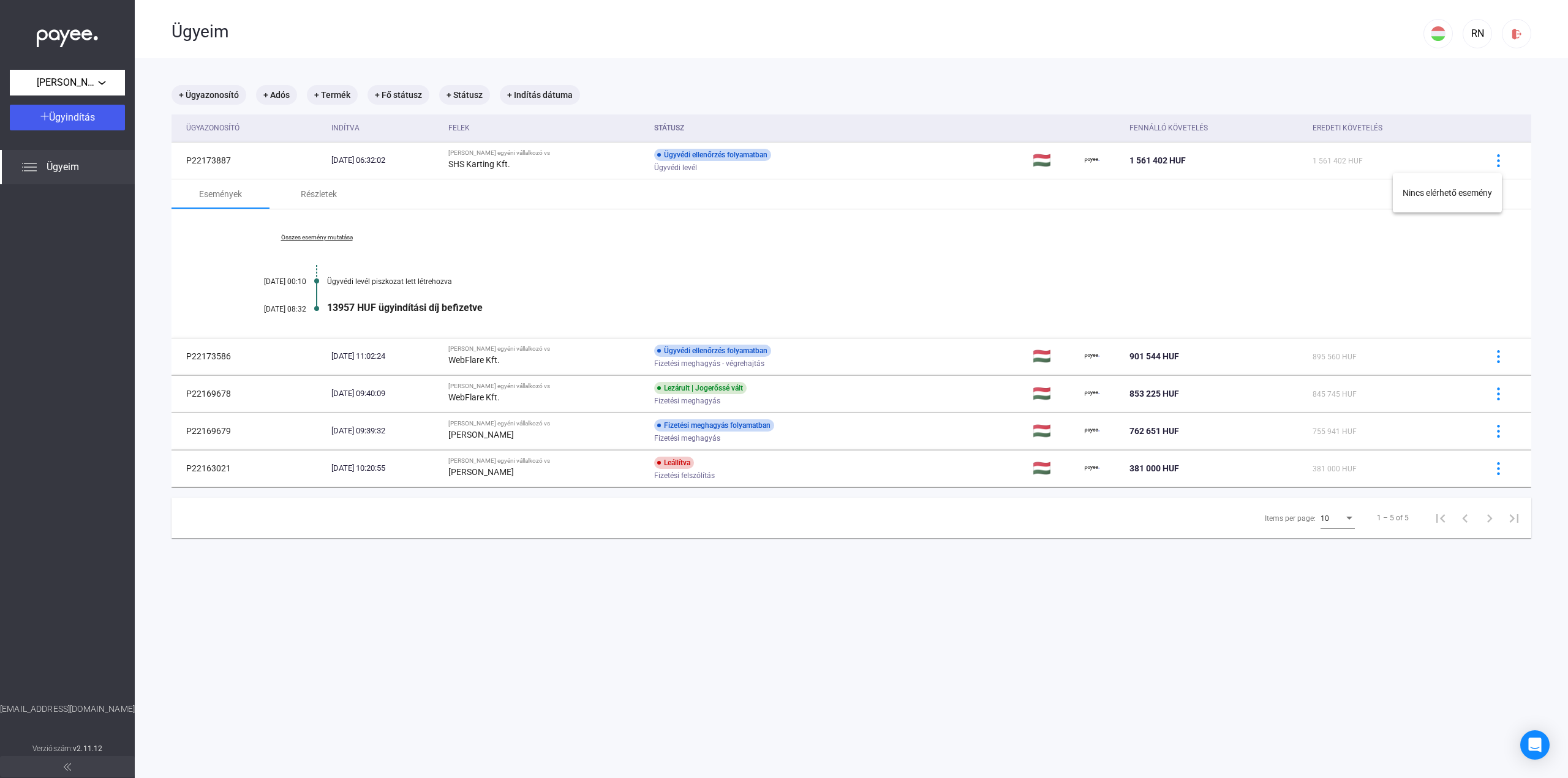
click at [1295, 65] on div at bounding box center [784, 389] width 1568 height 778
click at [321, 191] on div "Részletek" at bounding box center [318, 194] width 36 height 14
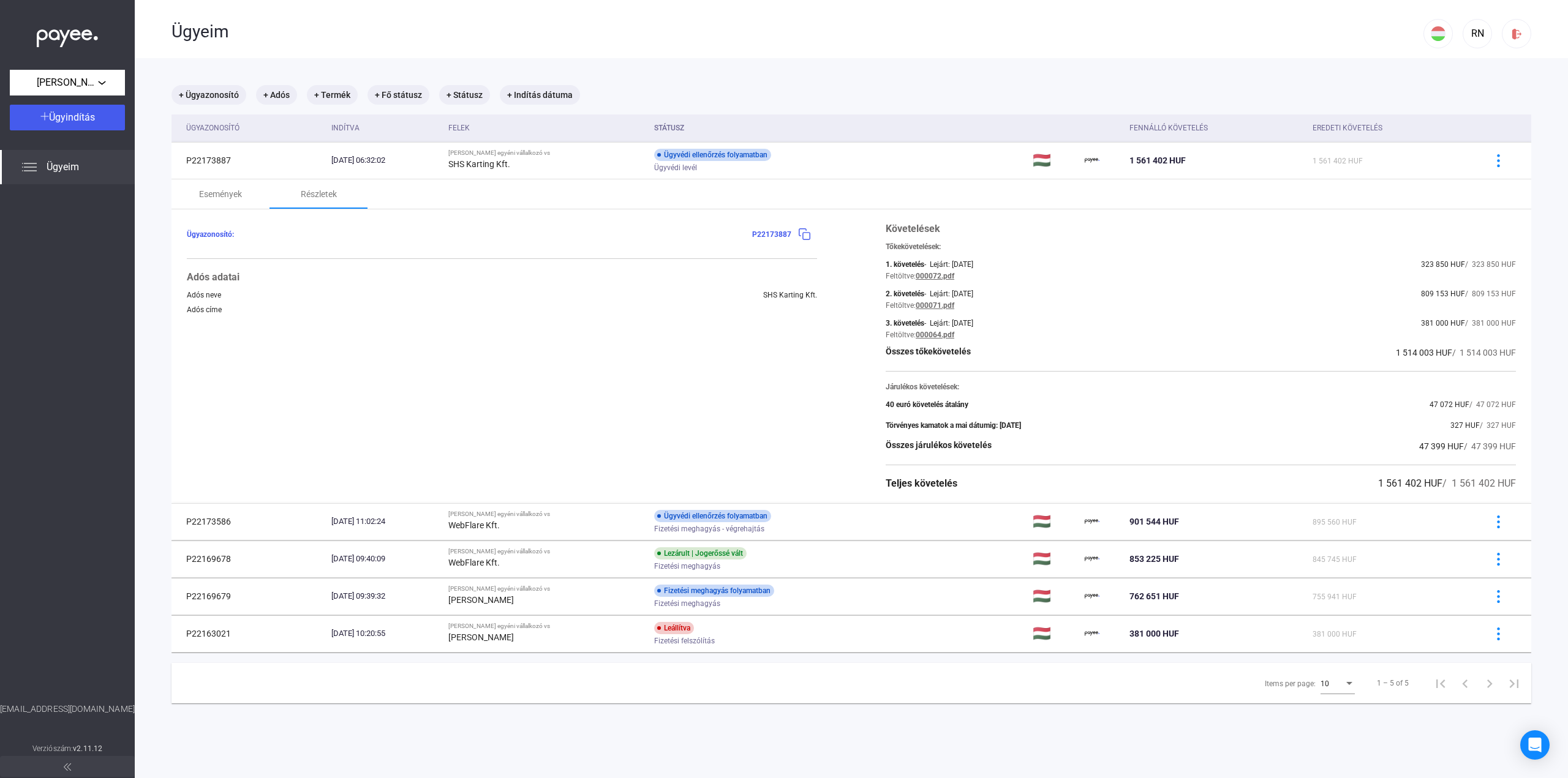
drag, startPoint x: 1374, startPoint y: 352, endPoint x: 1518, endPoint y: 353, distance: 144.0
click at [1518, 353] on div "Ügyazonosító: P22173887 Adós adatai Adós neve SHS Karting Kft. Adós címe Követe…" at bounding box center [851, 356] width 1360 height 294
click at [1524, 353] on main "+ Ügyazonosító + Adós + Termék + Fő státusz + Státusz + Indítás dátuma Ügyazono…" at bounding box center [851, 447] width 1433 height 778
drag, startPoint x: 1516, startPoint y: 352, endPoint x: 1509, endPoint y: 361, distance: 11.4
click at [1509, 361] on div "Ügyazonosító: P22173887 Adós adatai Adós neve SHS Karting Kft. Adós címe Követe…" at bounding box center [851, 356] width 1360 height 294
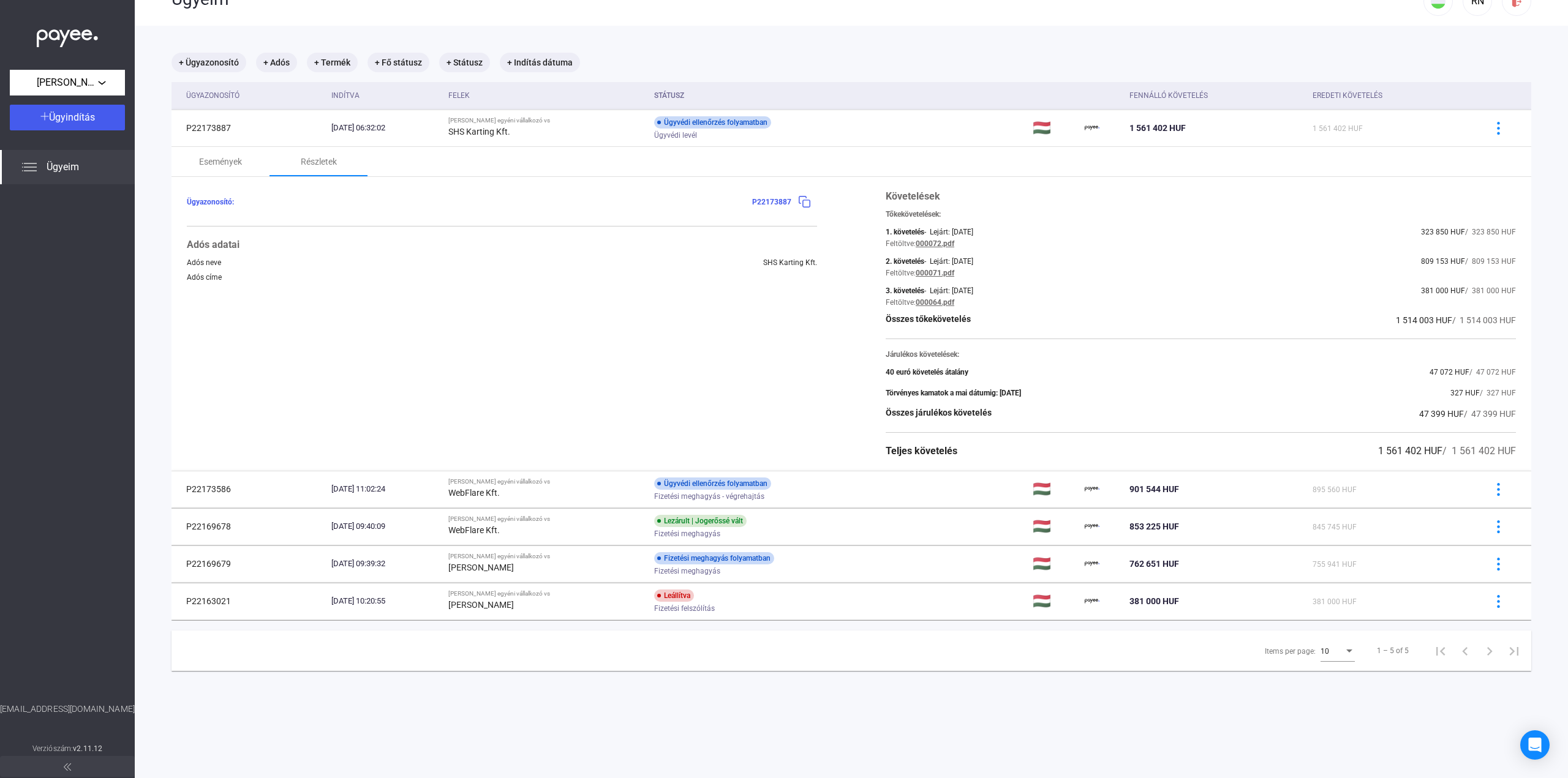
scroll to position [58, 0]
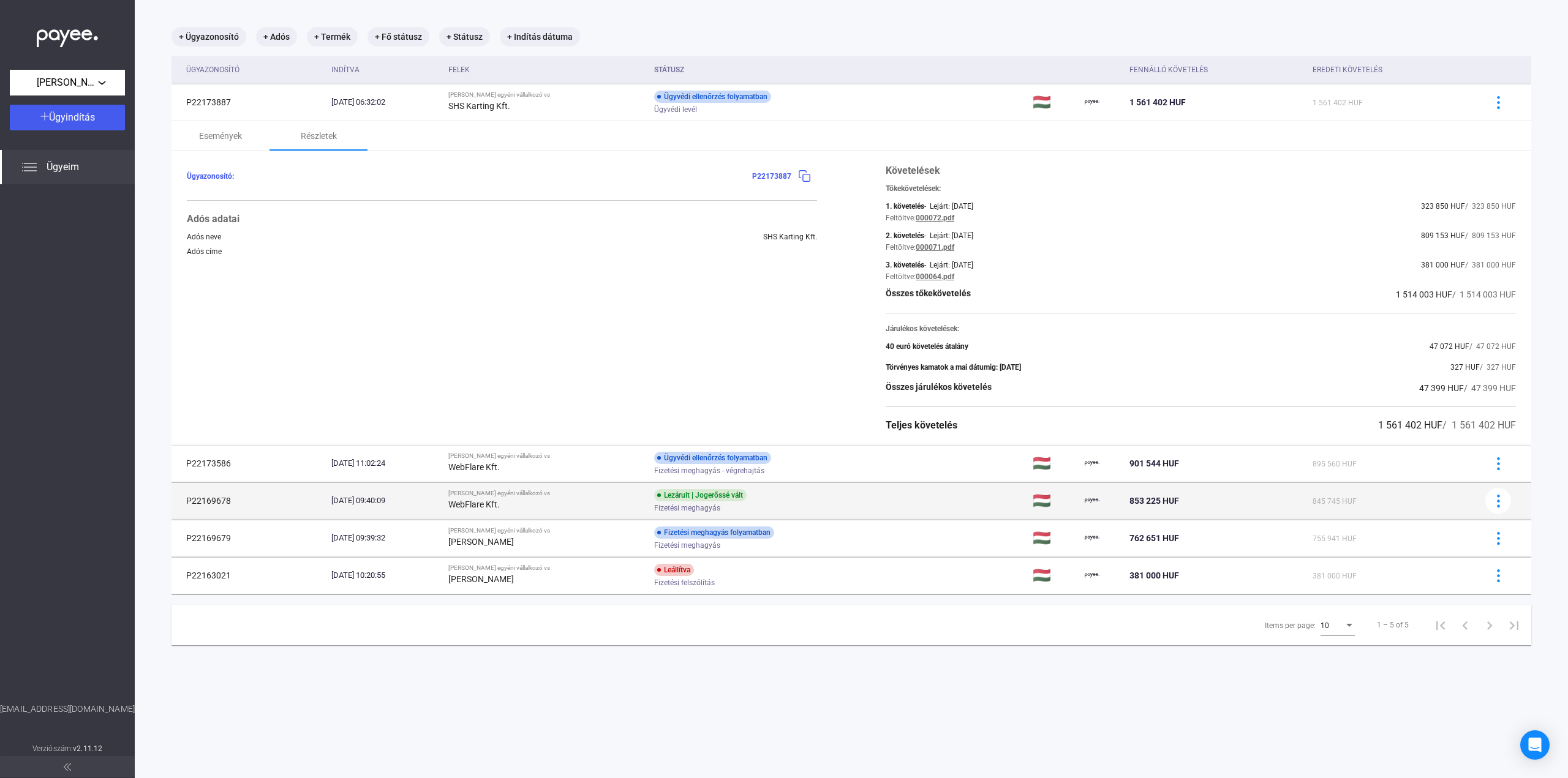
click at [886, 509] on td "Lezárult | Jogerőssé vált Fizetési meghagyás" at bounding box center [839, 501] width 378 height 37
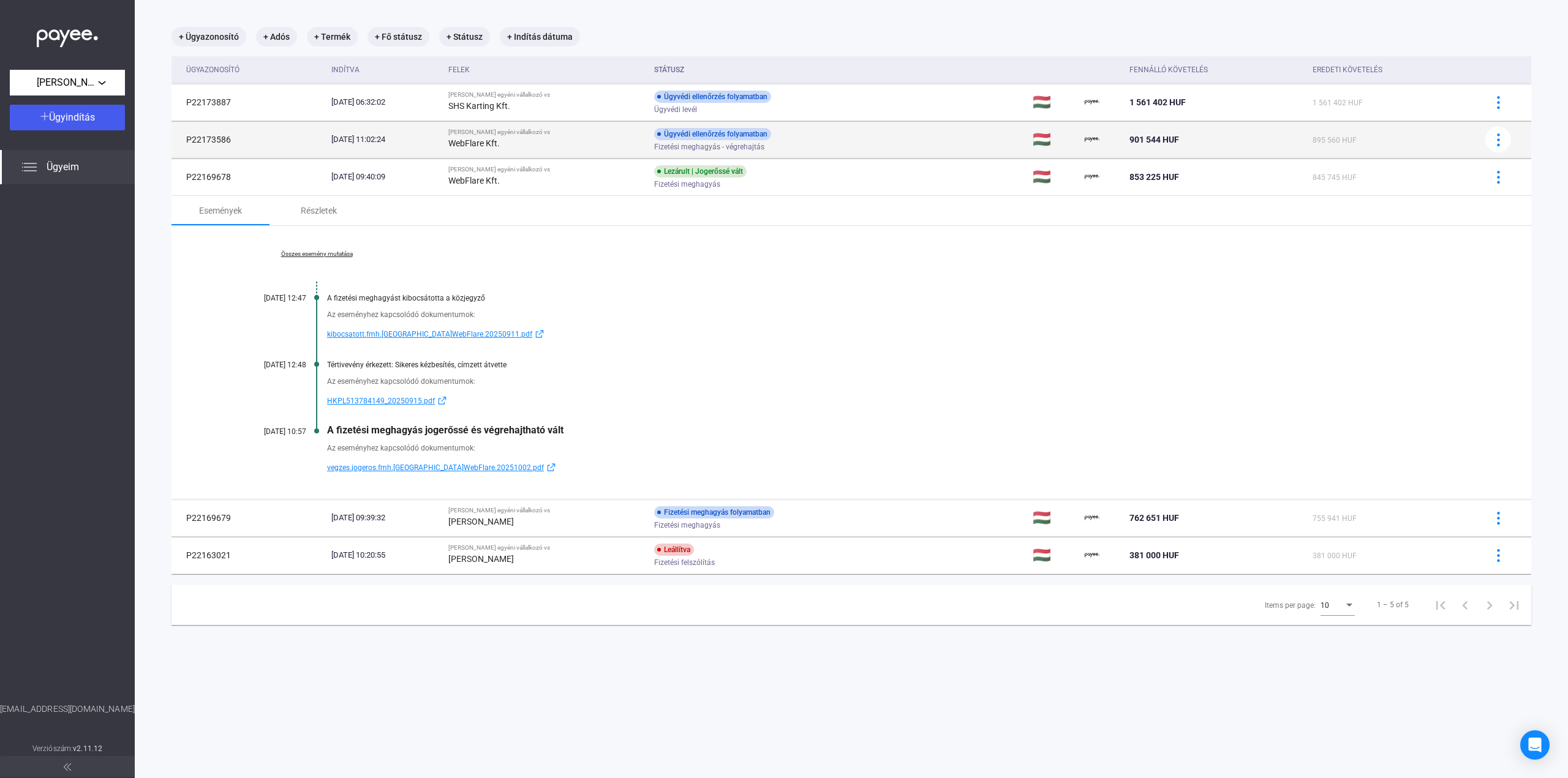
click at [823, 139] on div "Ügyvédi ellenőrzés folyamatban Fizetési meghagyás - végrehajtás" at bounding box center [752, 140] width 196 height 24
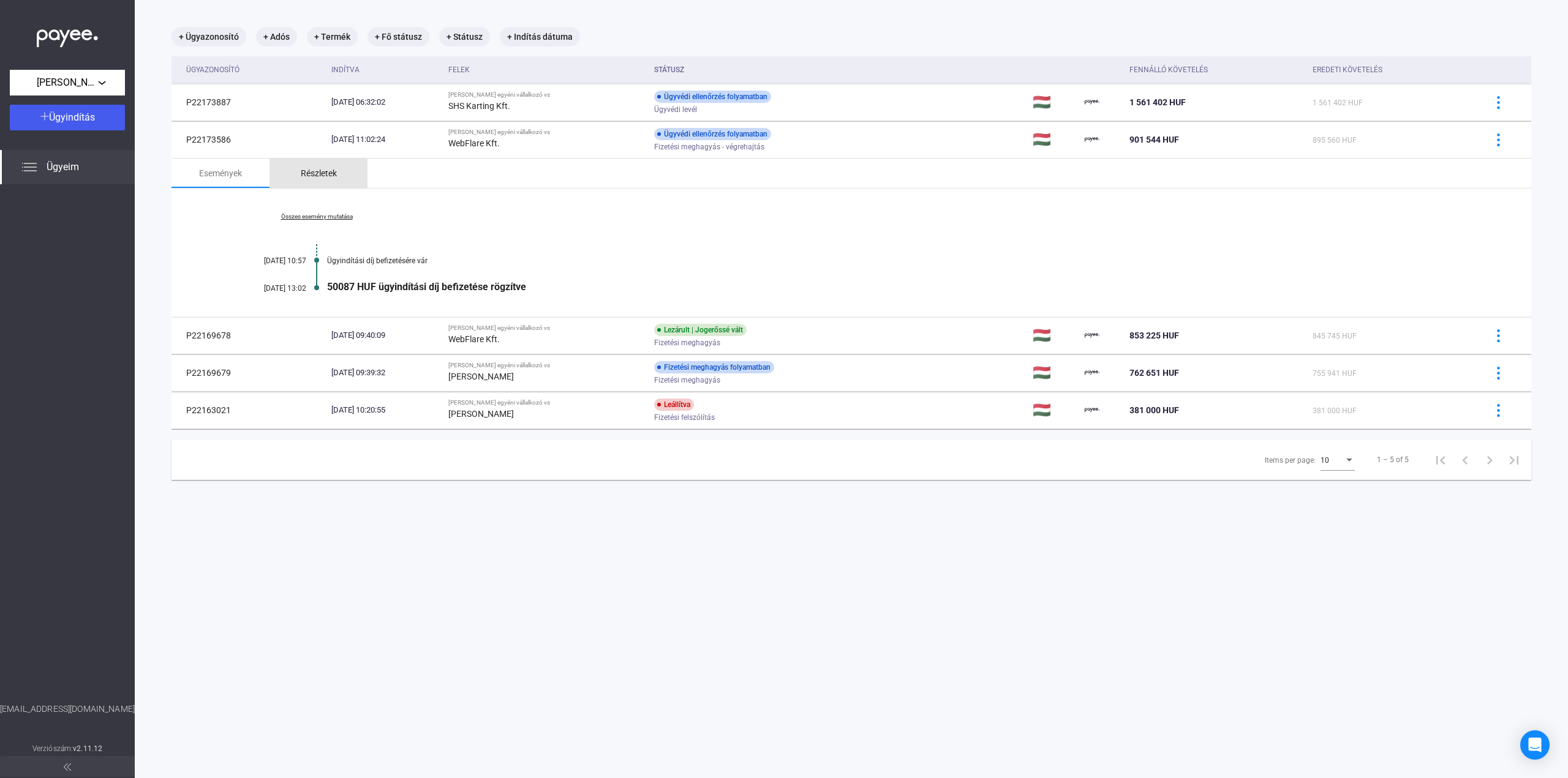
click at [295, 177] on div "Részletek" at bounding box center [318, 173] width 98 height 30
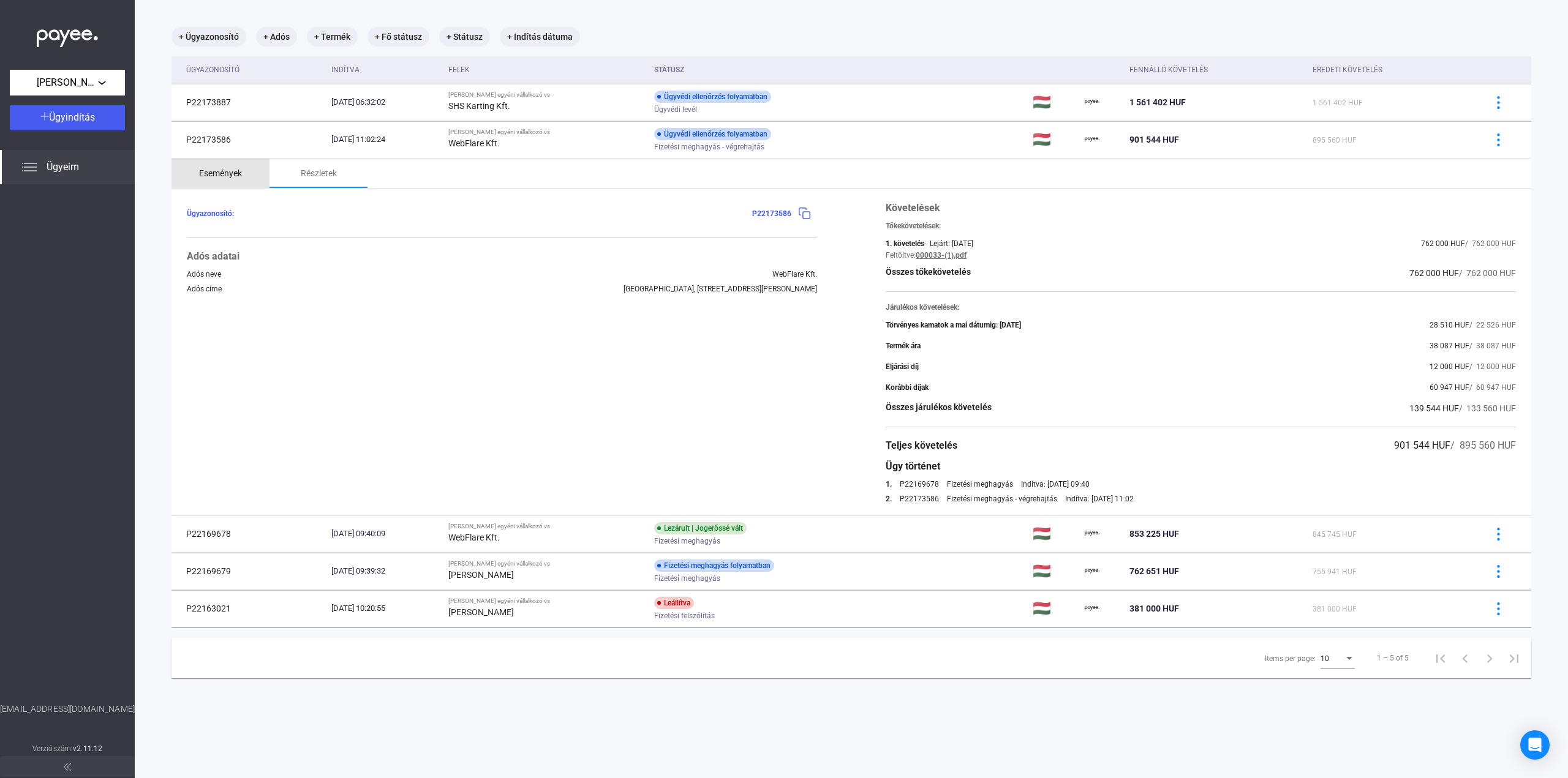
click at [224, 166] on div "Események" at bounding box center [220, 173] width 42 height 14
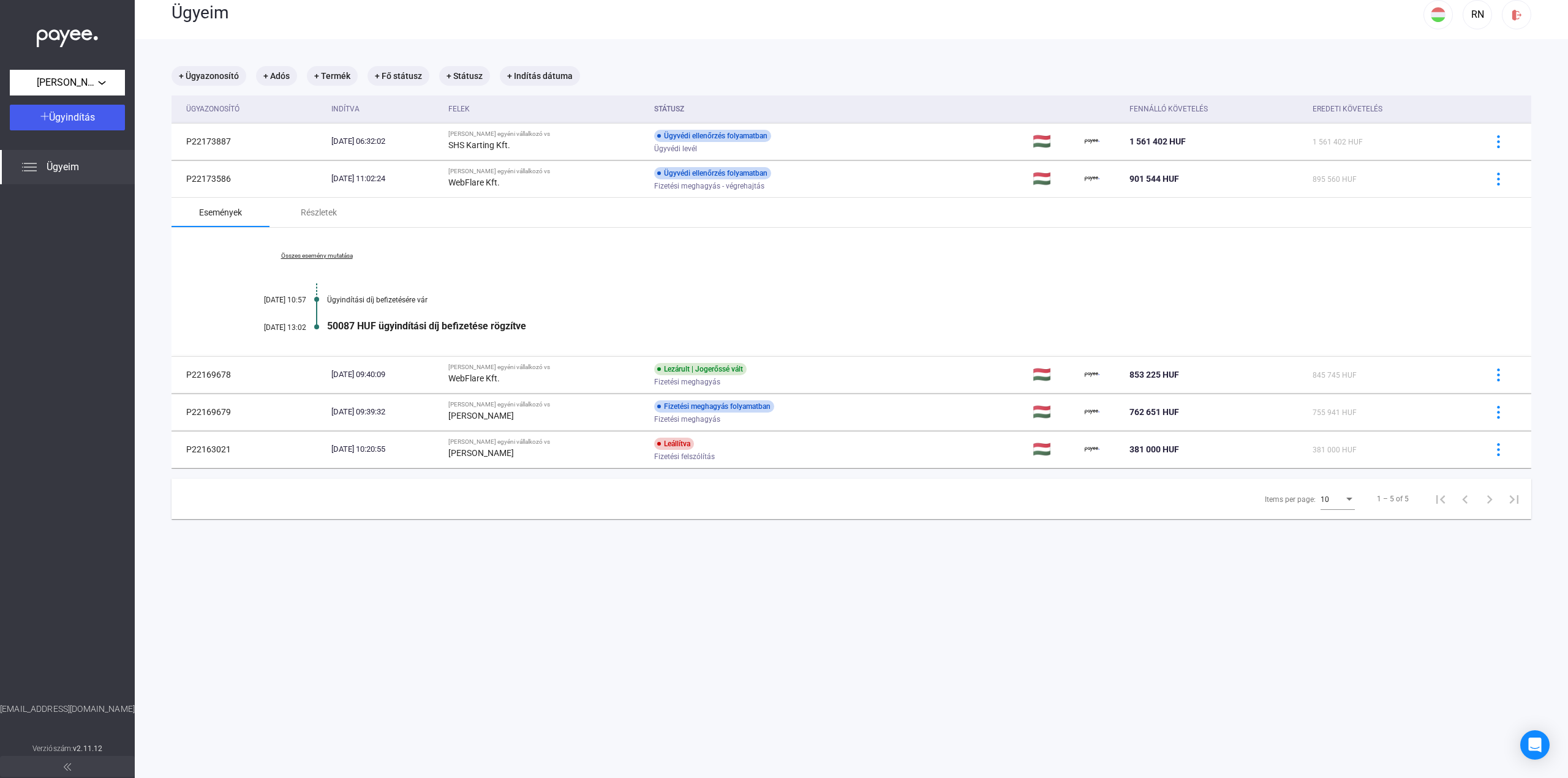
scroll to position [0, 0]
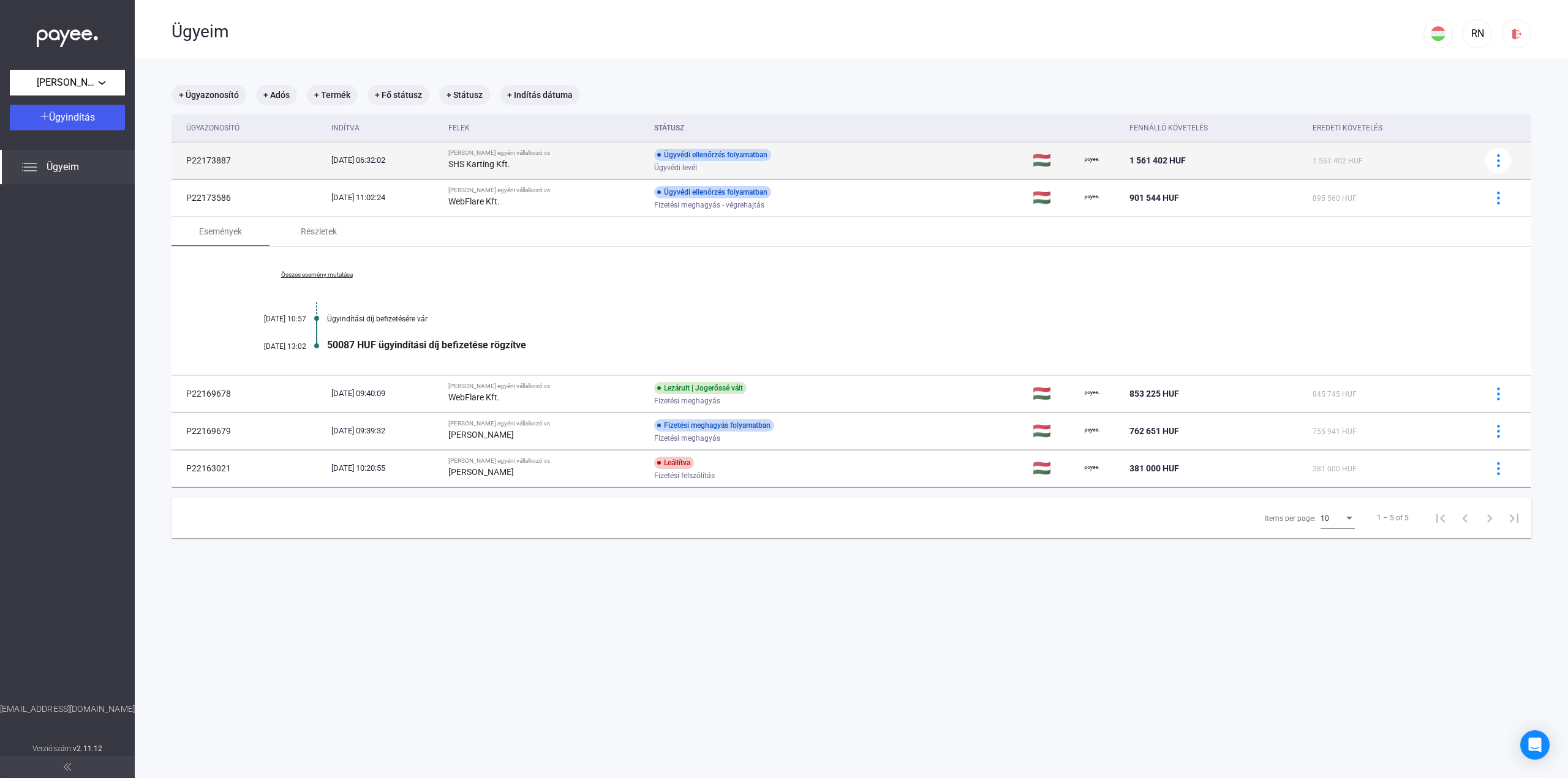
click at [836, 157] on div "Ügyvédi ellenőrzés folyamatban Ügyvédi levél" at bounding box center [752, 161] width 196 height 24
